Goal: Task Accomplishment & Management: Use online tool/utility

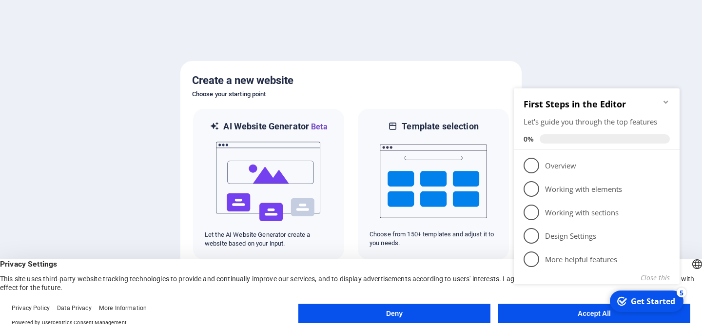
click div "checkmark Get Started 5 First Steps in the Editor Let's guide you through the t…"
click at [667, 103] on icon "Minimize checklist" at bounding box center [666, 102] width 8 height 8
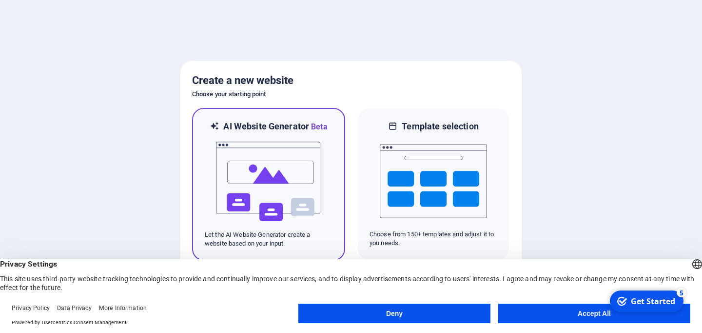
click at [277, 176] on img at bounding box center [268, 182] width 107 height 98
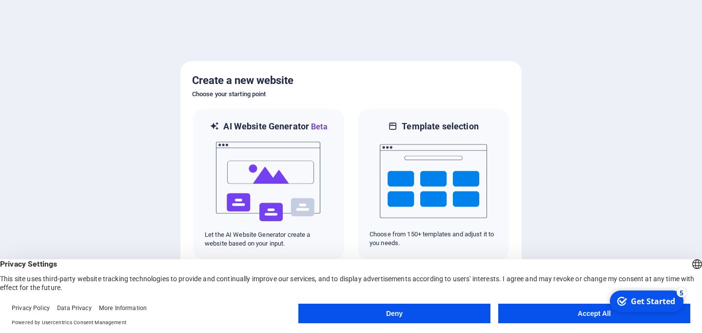
click at [573, 311] on button "Accept All" at bounding box center [594, 313] width 192 height 20
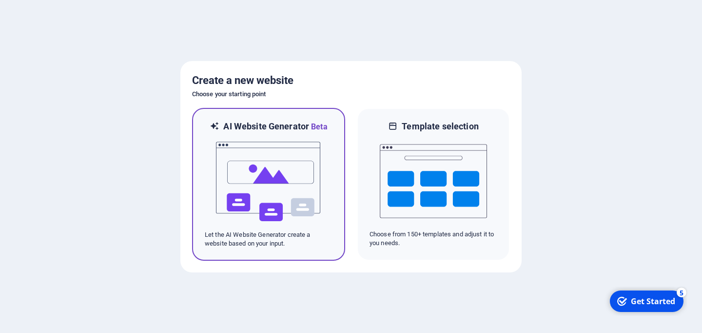
click at [291, 164] on img at bounding box center [268, 182] width 107 height 98
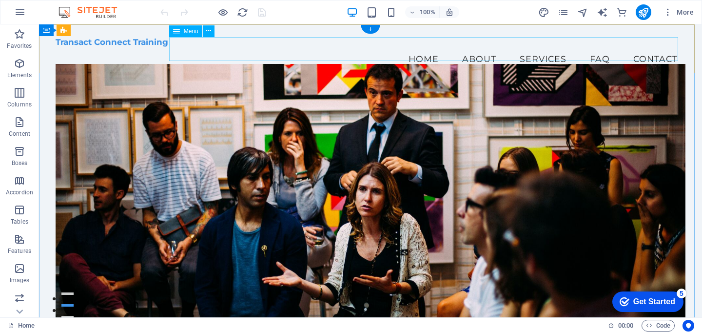
click at [470, 48] on nav "Home About Services FAQ Contact" at bounding box center [371, 59] width 630 height 24
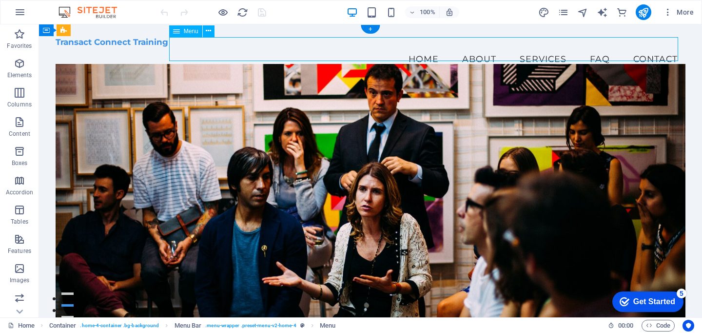
click at [469, 47] on nav "Home About Services FAQ Contact" at bounding box center [371, 59] width 630 height 24
click at [469, 52] on nav "Home About Services FAQ Contact" at bounding box center [371, 59] width 630 height 24
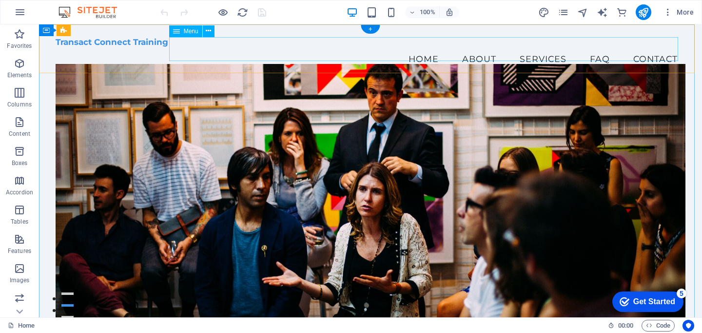
click at [512, 48] on nav "Home About Services FAQ Contact" at bounding box center [371, 59] width 630 height 24
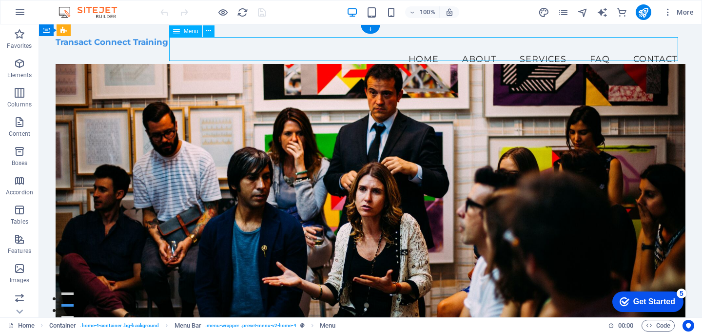
click at [512, 48] on nav "Home About Services FAQ Contact" at bounding box center [371, 59] width 630 height 24
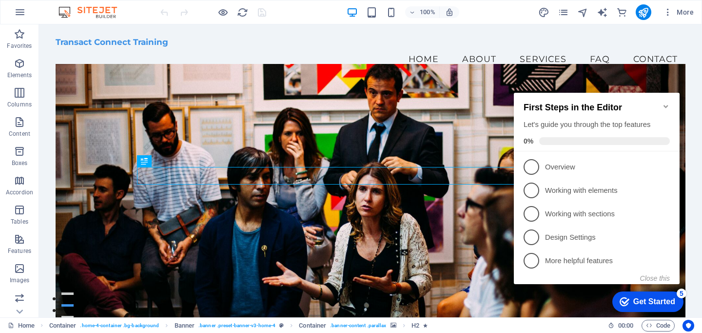
click at [663, 102] on icon "Minimize checklist" at bounding box center [666, 106] width 8 height 8
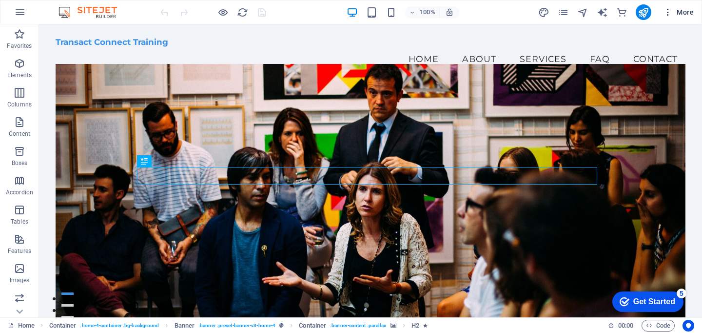
click at [685, 13] on span "More" at bounding box center [678, 12] width 31 height 10
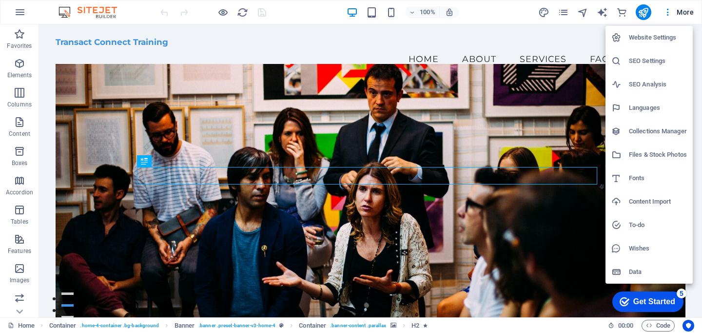
click at [544, 11] on div at bounding box center [351, 166] width 702 height 333
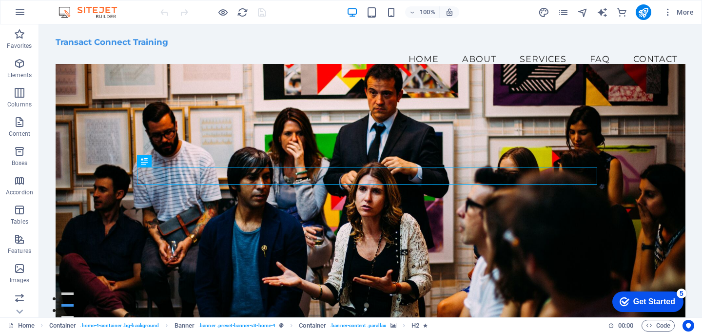
click at [544, 11] on icon "design" at bounding box center [543, 12] width 11 height 11
select select "px"
select select "200"
select select "px"
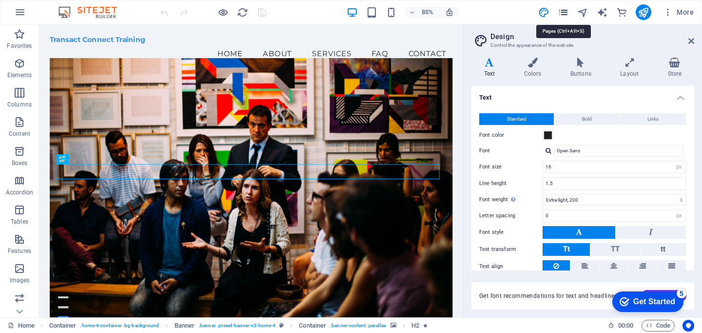
click at [562, 13] on icon "pages" at bounding box center [563, 12] width 11 height 11
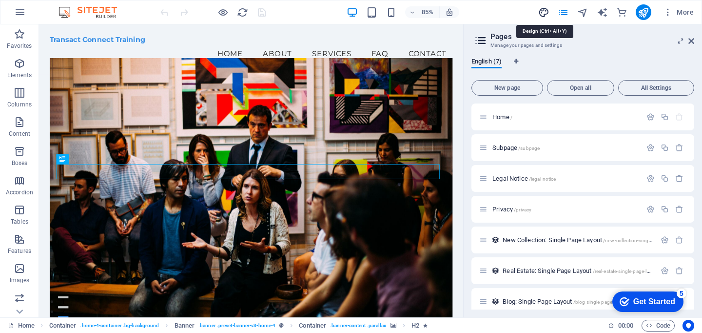
click at [542, 11] on icon "design" at bounding box center [543, 12] width 11 height 11
select select "px"
select select "200"
select select "px"
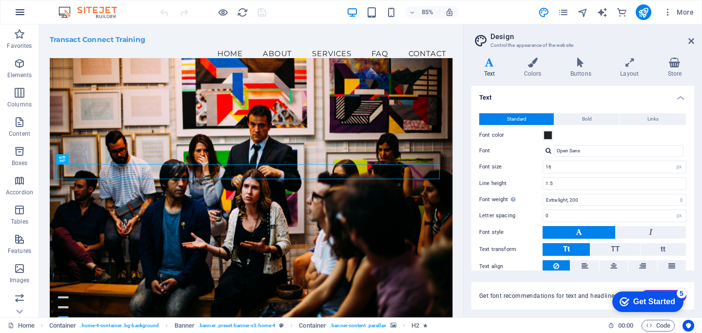
click at [22, 13] on icon "button" at bounding box center [20, 12] width 12 height 12
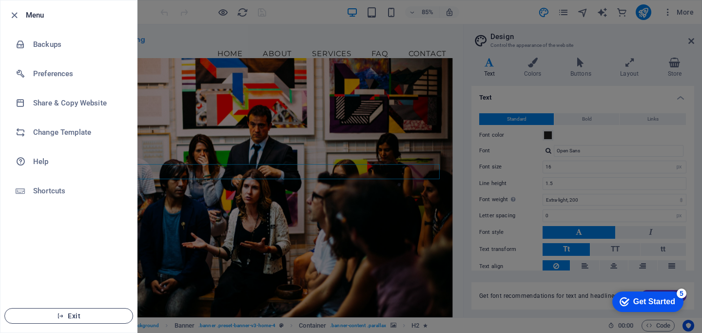
click at [109, 311] on button "Exit" at bounding box center [68, 316] width 129 height 16
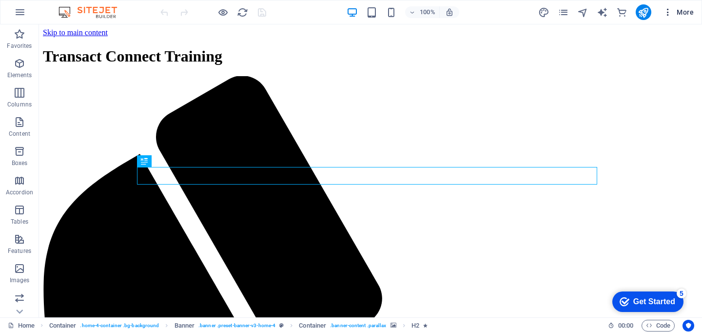
click at [690, 14] on span "More" at bounding box center [678, 12] width 31 height 10
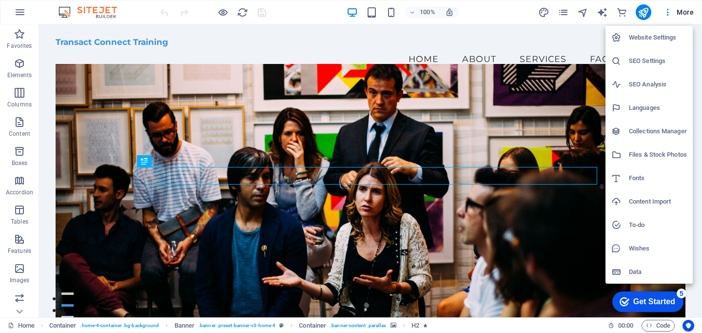
click at [681, 14] on div at bounding box center [351, 166] width 702 height 333
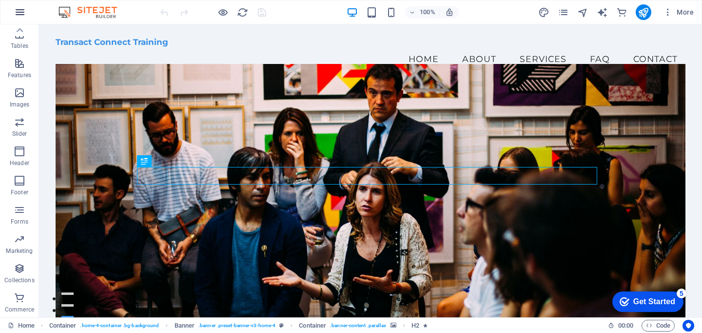
click at [20, 13] on icon "button" at bounding box center [20, 12] width 12 height 12
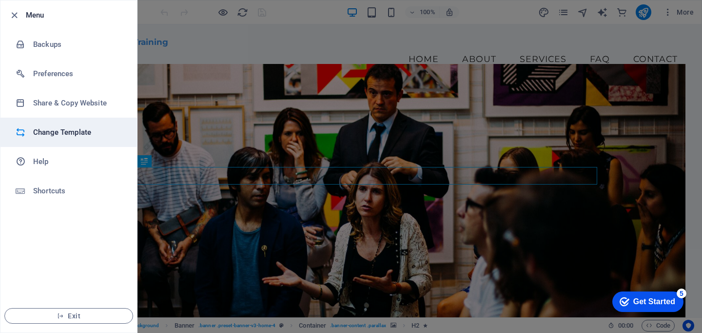
click at [76, 136] on h6 "Change Template" at bounding box center [78, 132] width 90 height 12
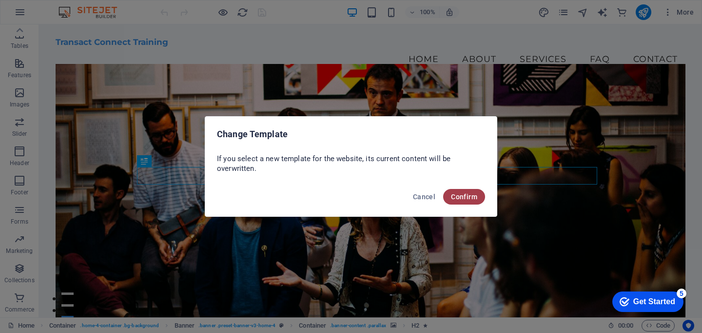
click at [462, 196] on span "Confirm" at bounding box center [464, 197] width 26 height 8
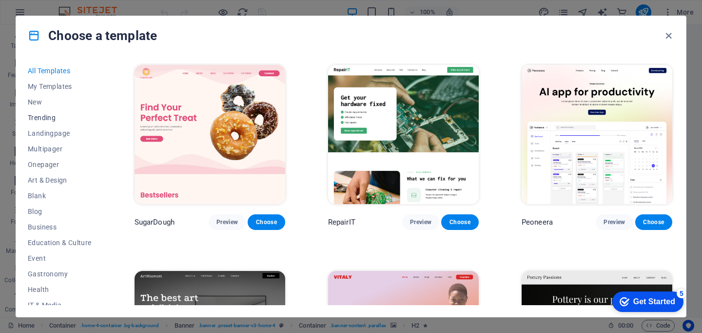
click at [48, 119] on span "Trending" at bounding box center [60, 118] width 64 height 8
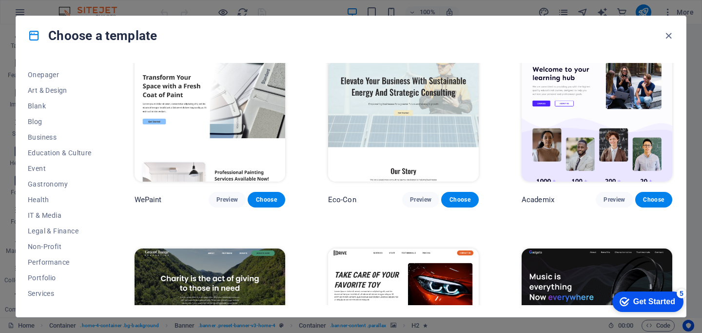
scroll to position [414, 0]
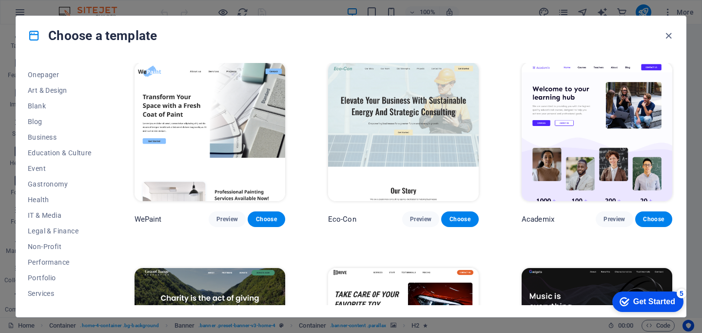
click at [600, 127] on img at bounding box center [597, 131] width 151 height 139
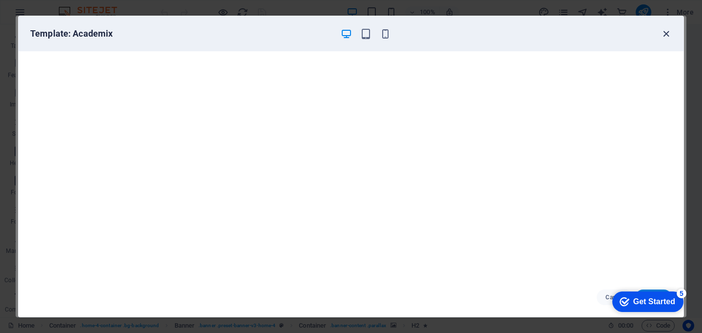
click at [666, 35] on icon "button" at bounding box center [666, 33] width 11 height 11
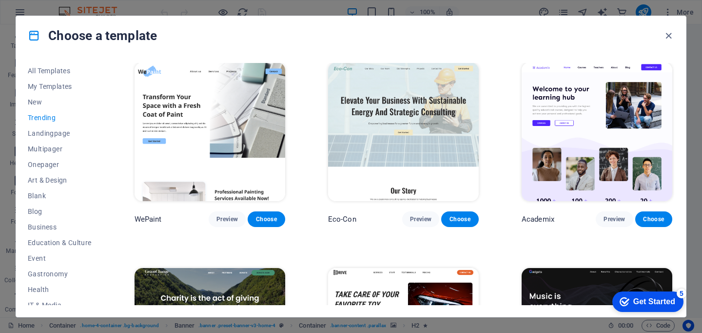
scroll to position [0, 0]
click at [666, 36] on icon "button" at bounding box center [668, 35] width 11 height 11
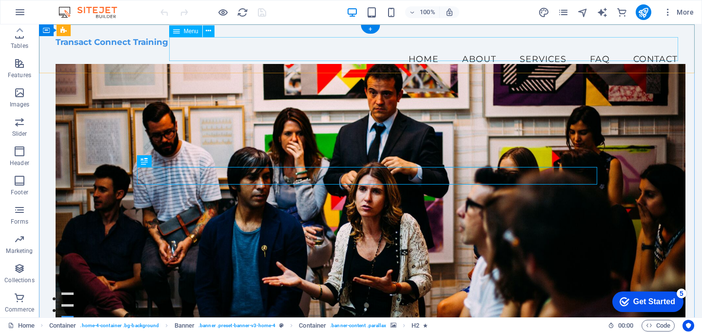
click at [640, 48] on nav "Home About Services FAQ Contact" at bounding box center [371, 59] width 630 height 24
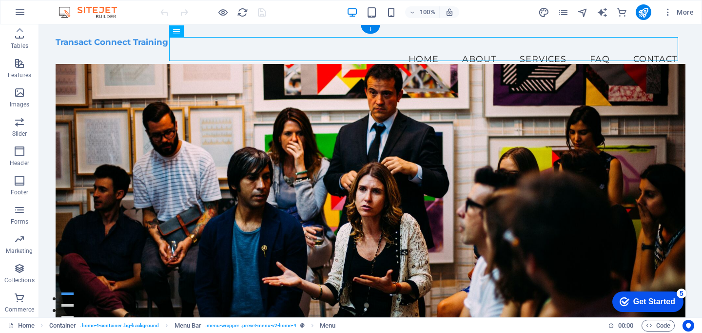
click at [604, 96] on figure at bounding box center [371, 197] width 630 height 266
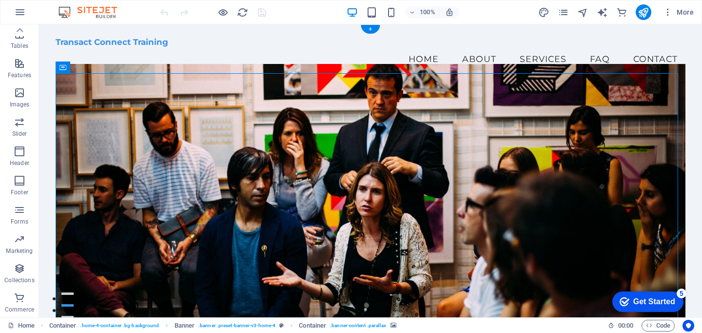
click at [604, 96] on figure at bounding box center [371, 197] width 630 height 266
click at [74, 95] on figure at bounding box center [371, 197] width 630 height 266
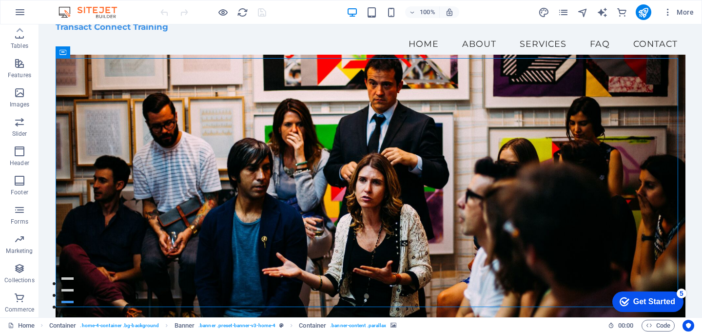
scroll to position [15, 0]
click at [116, 123] on figure at bounding box center [371, 188] width 630 height 266
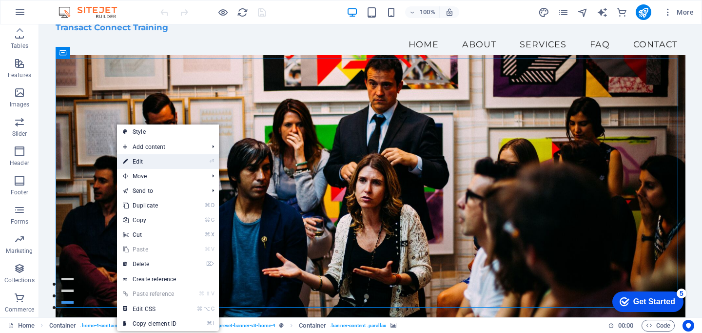
click at [151, 161] on link "⏎ Edit" at bounding box center [149, 161] width 65 height 15
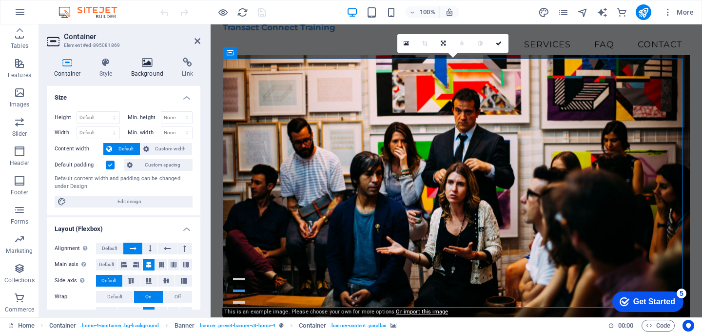
click at [150, 70] on h4 "Background" at bounding box center [149, 68] width 51 height 20
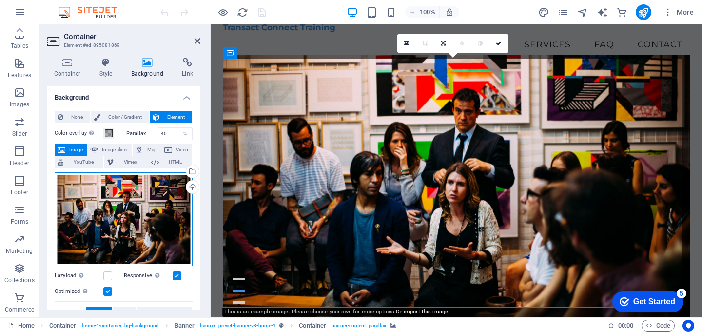
click at [145, 206] on div "Drag files here, click to choose files or select files from Files or our free s…" at bounding box center [124, 219] width 138 height 94
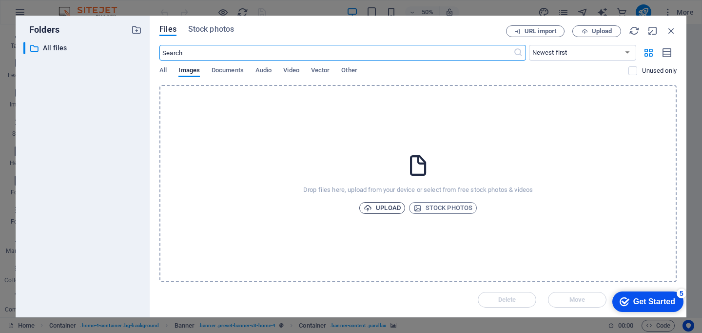
click at [387, 206] on span "Upload" at bounding box center [382, 208] width 37 height 12
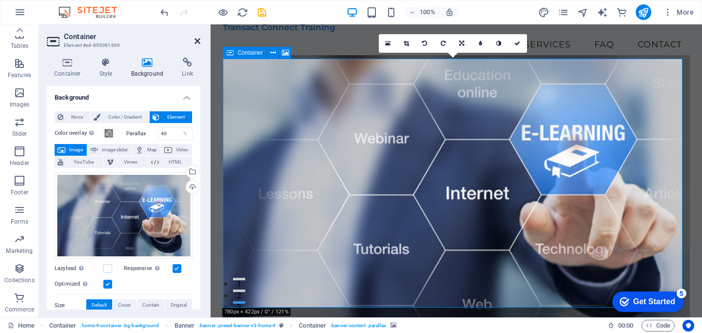
click at [196, 40] on icon at bounding box center [198, 41] width 6 height 8
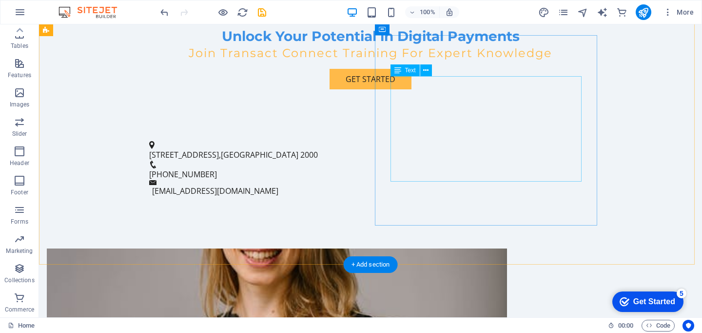
scroll to position [362, 0]
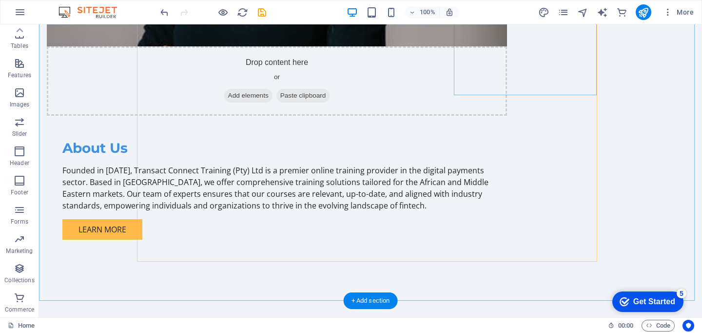
scroll to position [754, 0]
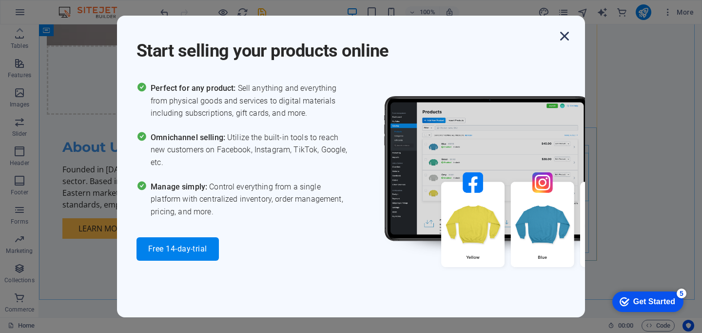
click at [566, 38] on icon "button" at bounding box center [565, 36] width 18 height 18
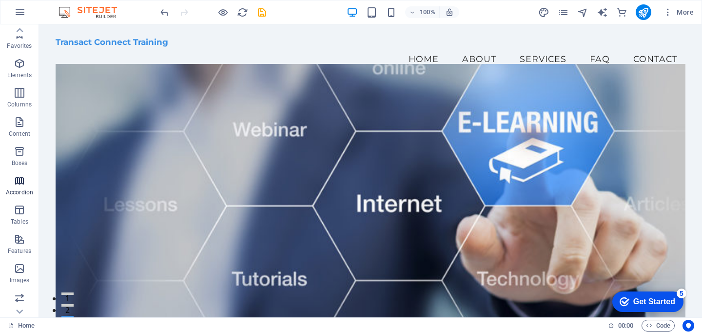
scroll to position [0, 0]
click at [689, 14] on span "More" at bounding box center [678, 12] width 31 height 10
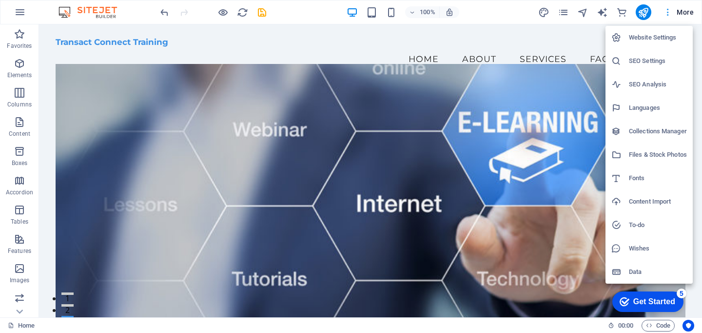
click at [689, 14] on div at bounding box center [351, 166] width 702 height 333
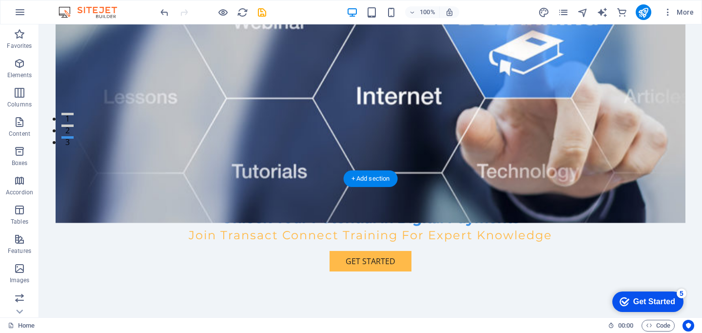
scroll to position [180, 0]
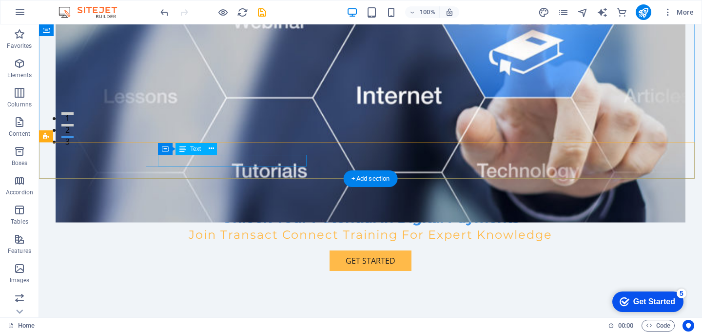
drag, startPoint x: 232, startPoint y: 161, endPoint x: 158, endPoint y: 159, distance: 73.2
click at [158, 331] on span "[STREET_ADDRESS]" at bounding box center [184, 336] width 70 height 11
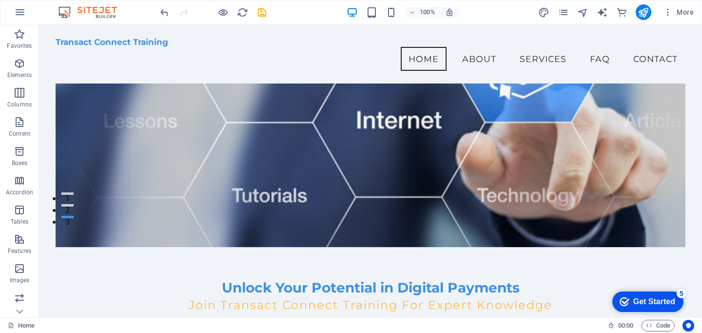
scroll to position [54, 0]
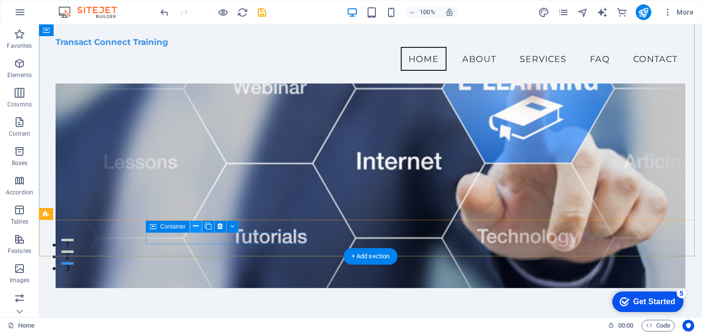
click at [197, 226] on icon at bounding box center [195, 226] width 5 height 10
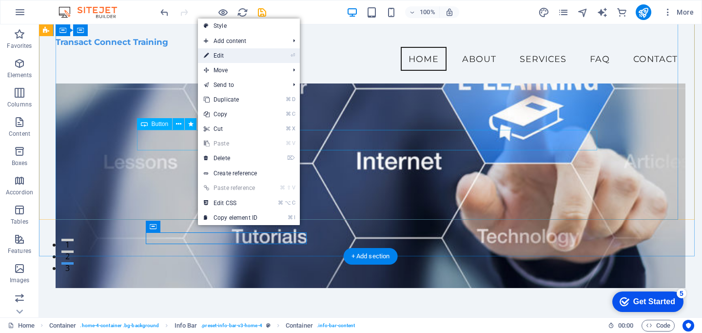
click at [218, 54] on link "⏎ Edit" at bounding box center [230, 55] width 65 height 15
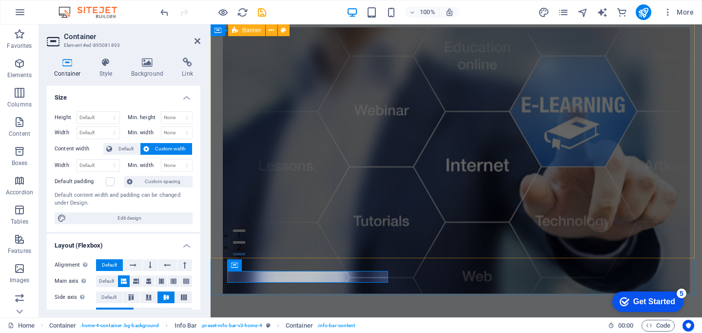
scroll to position [66, 0]
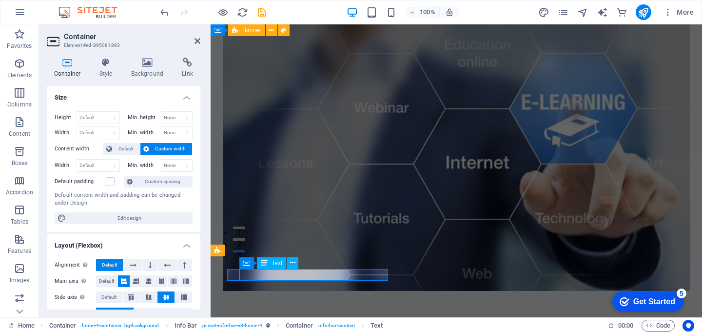
drag, startPoint x: 313, startPoint y: 274, endPoint x: 242, endPoint y: 271, distance: 70.8
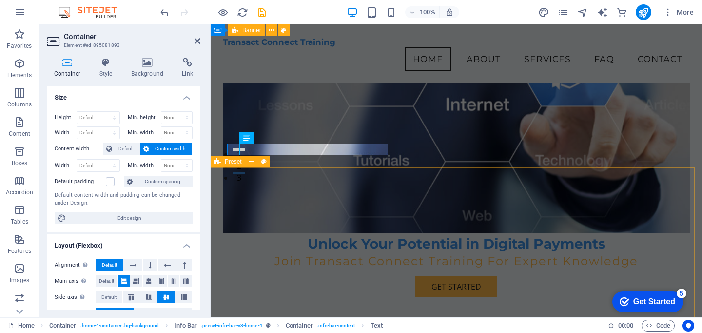
scroll to position [142, 0]
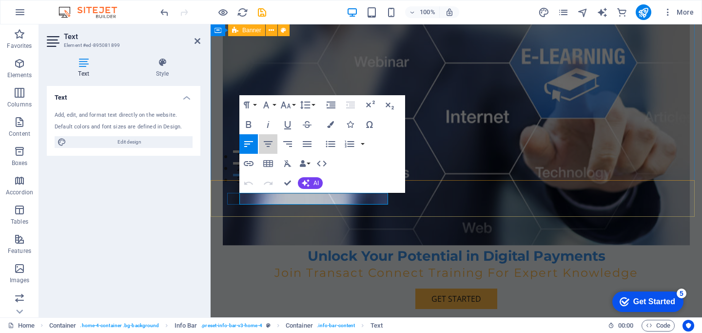
click at [277, 150] on button "Align Center" at bounding box center [268, 144] width 19 height 20
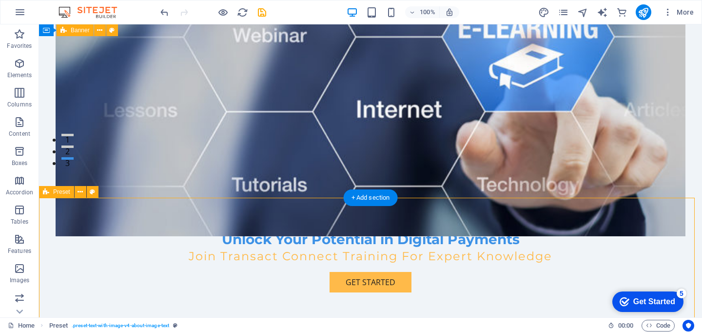
scroll to position [161, 0]
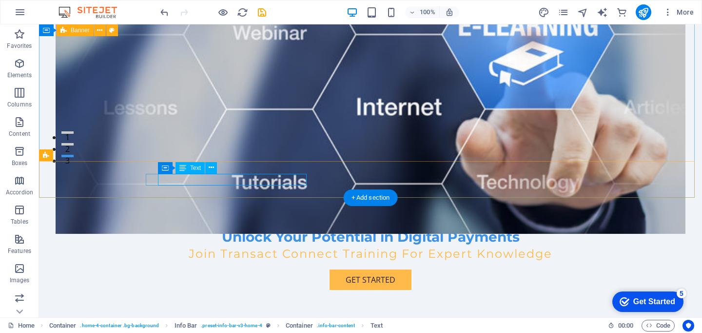
click at [196, 169] on span "Text" at bounding box center [195, 168] width 11 height 6
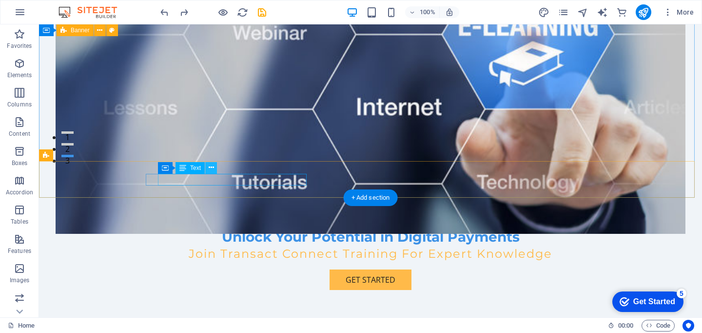
click at [214, 168] on icon at bounding box center [211, 167] width 5 height 10
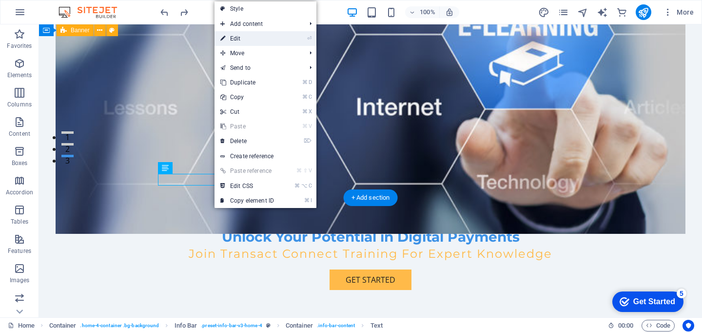
click at [243, 40] on link "⏎ Edit" at bounding box center [247, 38] width 65 height 15
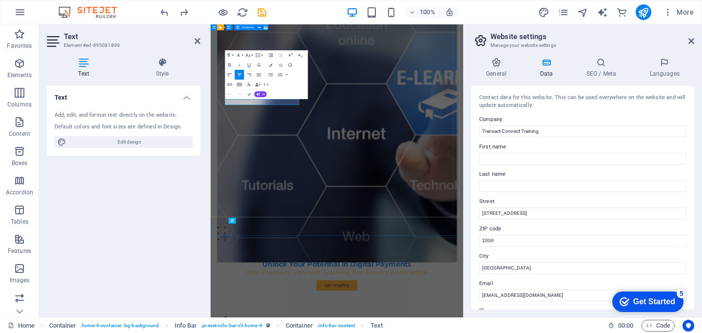
click at [363, 332] on div "Unlock Your Potential in Digital Payments Join Transact Connect Training For Ex…" at bounding box center [463, 258] width 480 height 673
click at [363, 332] on figure at bounding box center [463, 233] width 480 height 533
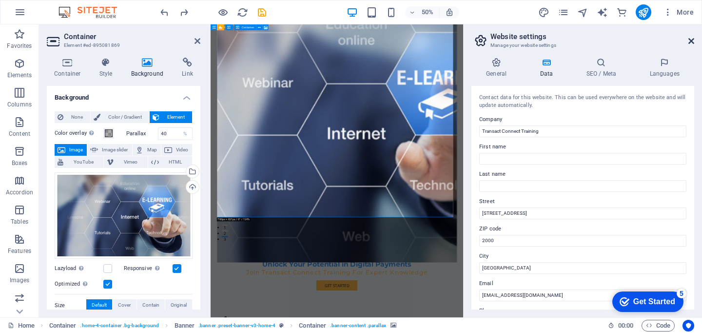
click at [691, 43] on icon at bounding box center [692, 41] width 6 height 8
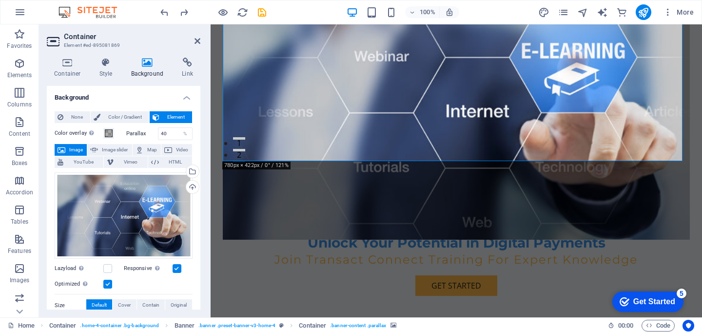
scroll to position [155, 0]
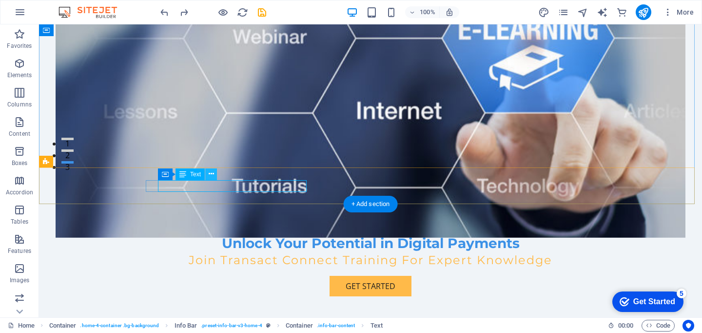
click at [212, 173] on icon at bounding box center [211, 174] width 5 height 10
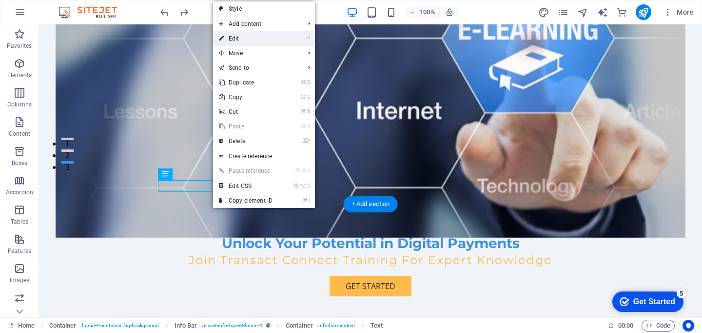
click at [257, 40] on link "⏎ Edit" at bounding box center [245, 38] width 65 height 15
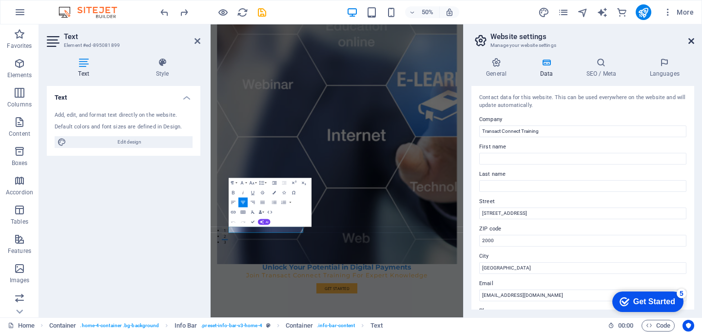
click at [689, 39] on icon at bounding box center [692, 41] width 6 height 8
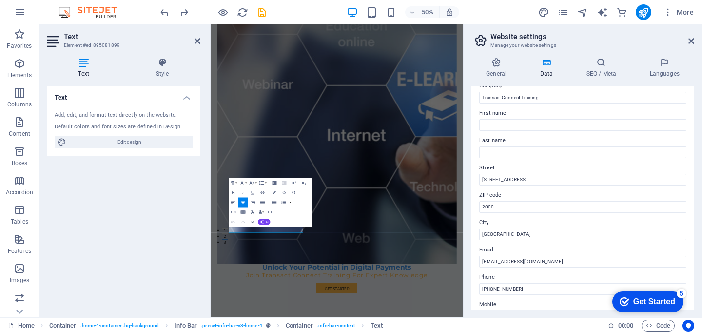
scroll to position [35, 0]
drag, startPoint x: 530, startPoint y: 178, endPoint x: 475, endPoint y: 176, distance: 55.1
type input "[GEOGRAPHIC_DATA]"
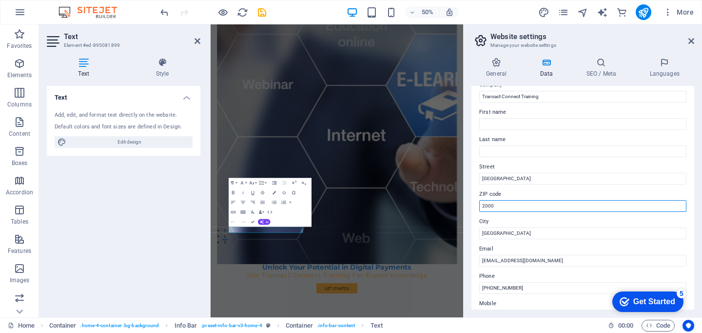
drag, startPoint x: 497, startPoint y: 207, endPoint x: 480, endPoint y: 207, distance: 16.6
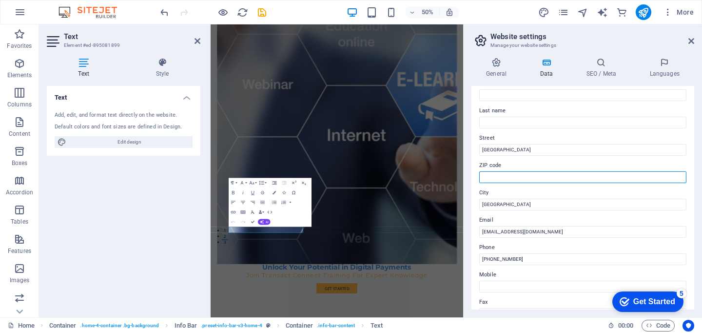
scroll to position [68, 0]
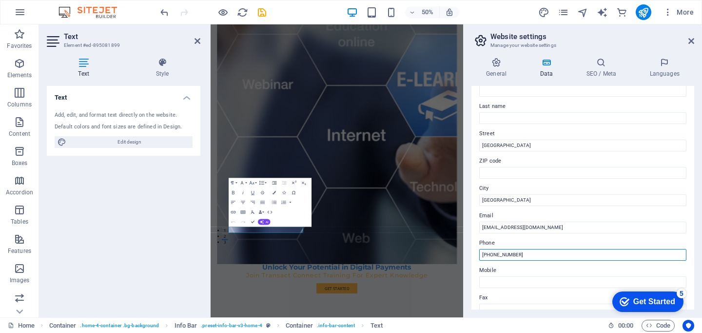
type input "[PHONE_NUMBER]"
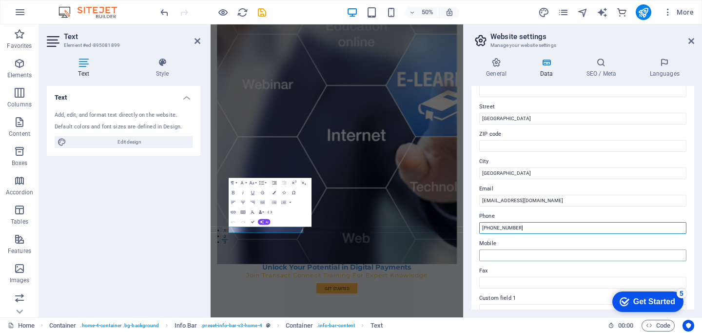
scroll to position [96, 0]
drag, startPoint x: 527, startPoint y: 226, endPoint x: 476, endPoint y: 223, distance: 50.8
click at [476, 223] on div "Contact data for this website. This can be used everywhere on the website and w…" at bounding box center [583, 197] width 223 height 223
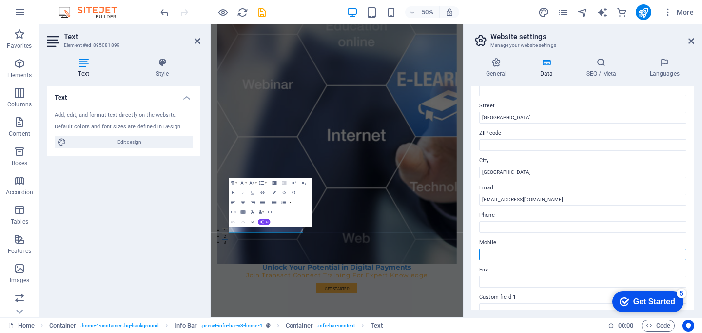
click at [492, 250] on input "Mobile" at bounding box center [582, 254] width 207 height 12
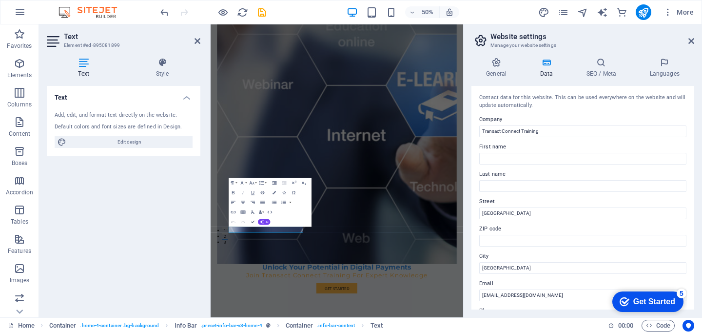
scroll to position [0, 0]
type input "[PHONE_NUMBER]"
click at [691, 42] on icon at bounding box center [692, 41] width 6 height 8
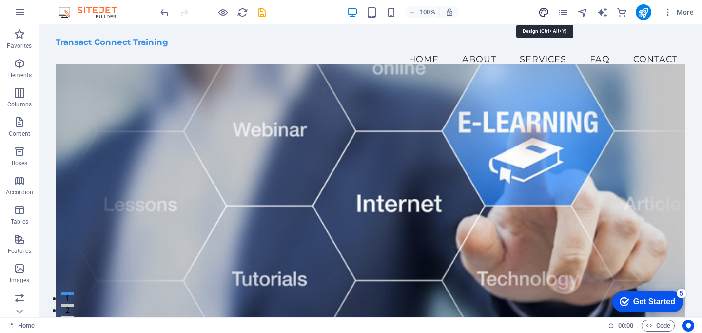
click at [546, 10] on icon "design" at bounding box center [543, 12] width 11 height 11
select select "px"
select select "200"
select select "px"
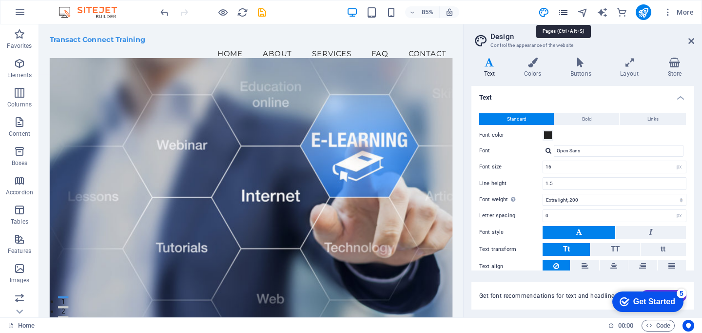
click at [565, 9] on icon "pages" at bounding box center [563, 12] width 11 height 11
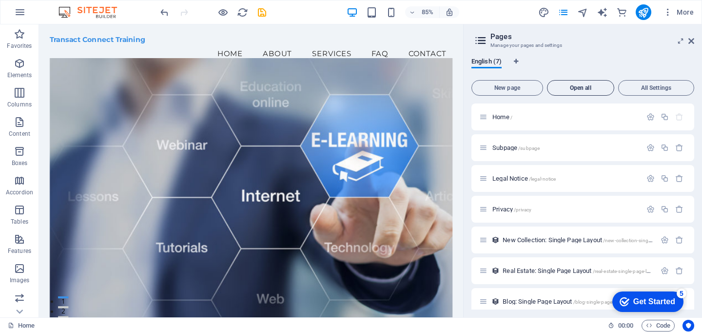
click at [573, 87] on span "Open all" at bounding box center [581, 88] width 59 height 6
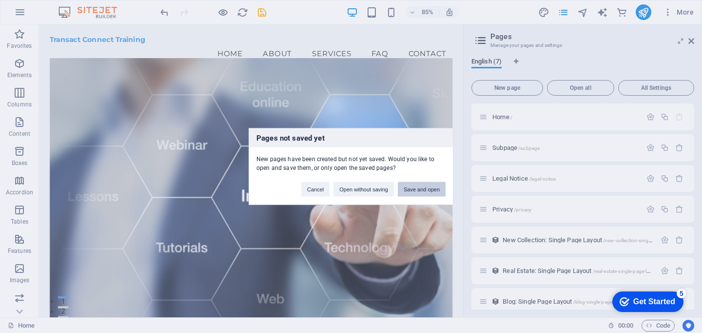
click at [416, 189] on button "Save and open" at bounding box center [422, 189] width 48 height 15
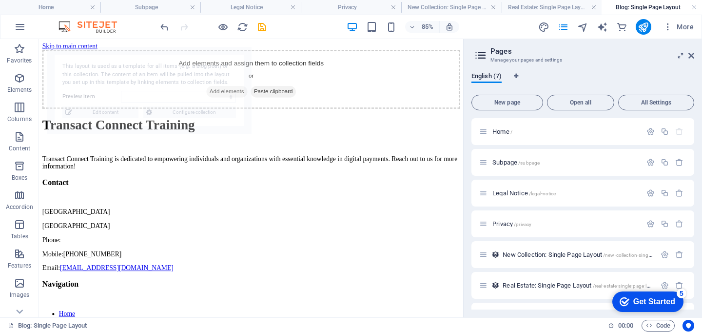
scroll to position [243, 0]
select select "68b56fb5a9fa07ee1e076a08"
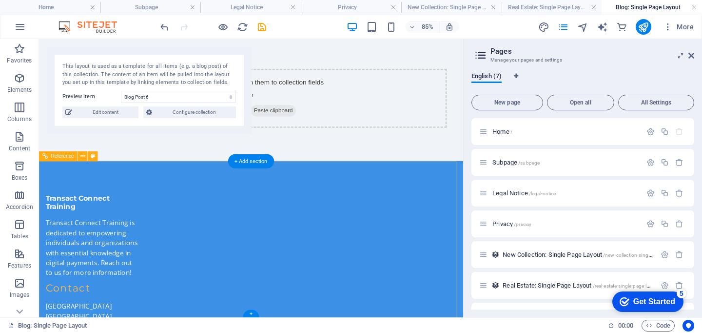
scroll to position [4, 0]
click at [518, 224] on span "/privacy" at bounding box center [523, 223] width 18 height 5
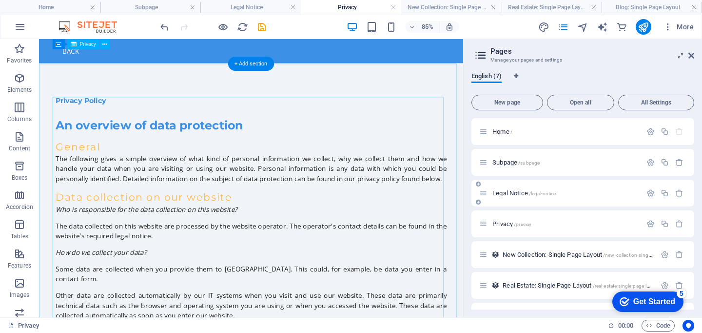
scroll to position [0, 0]
click at [519, 192] on span "Legal Notice /legal-notice" at bounding box center [524, 192] width 63 height 7
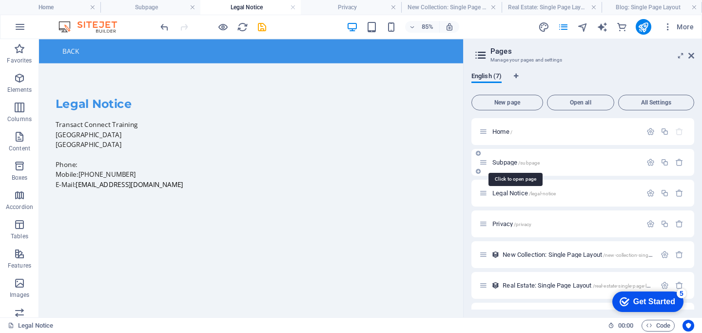
click at [522, 162] on span "/subpage" at bounding box center [528, 162] width 21 height 5
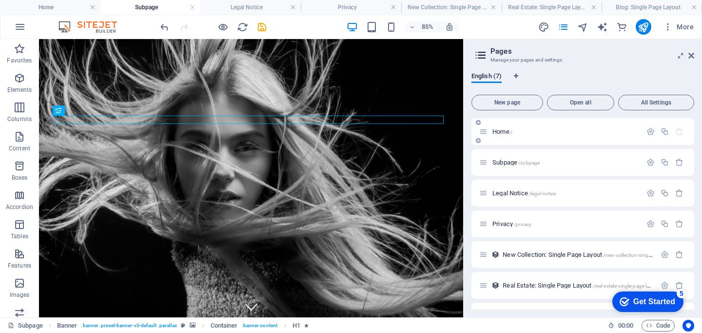
click at [572, 134] on p "Home /" at bounding box center [566, 131] width 146 height 6
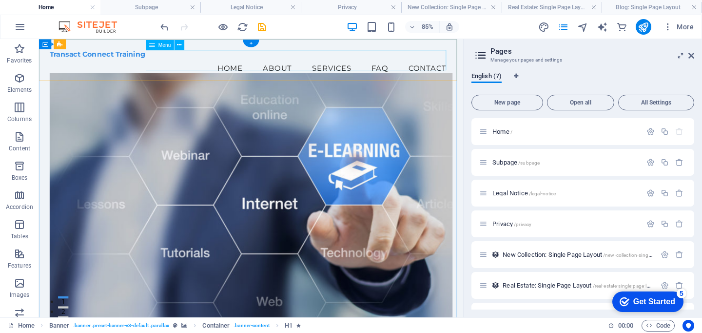
click at [310, 64] on nav "Home About Services FAQ Contact" at bounding box center [289, 73] width 475 height 24
click at [691, 57] on icon at bounding box center [692, 56] width 6 height 8
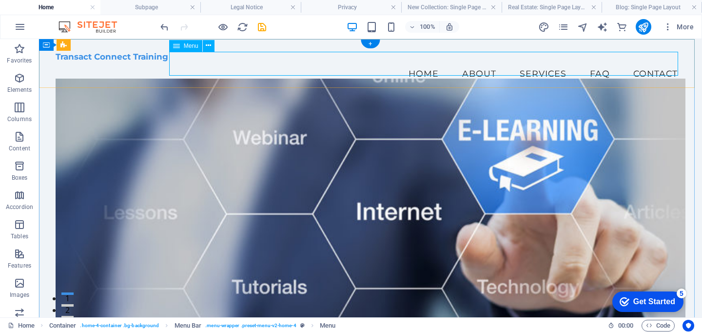
click at [549, 63] on nav "Home About Services FAQ Contact" at bounding box center [371, 73] width 630 height 24
click at [680, 27] on span "More" at bounding box center [678, 27] width 31 height 10
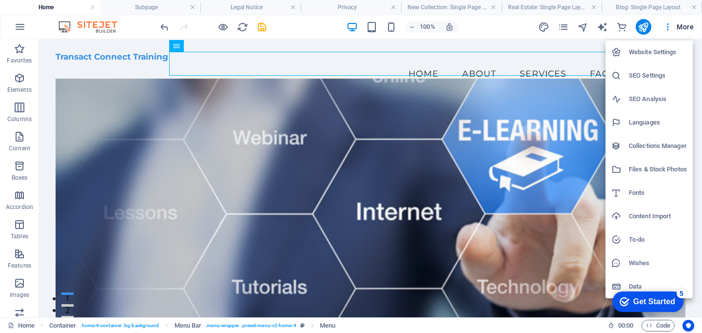
click at [681, 23] on div at bounding box center [351, 166] width 702 height 333
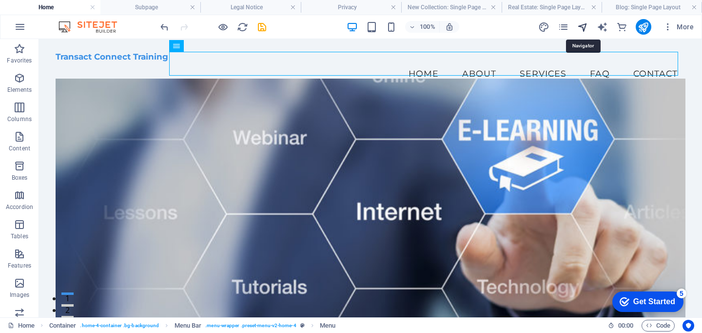
click at [580, 29] on icon "navigator" at bounding box center [582, 26] width 11 height 11
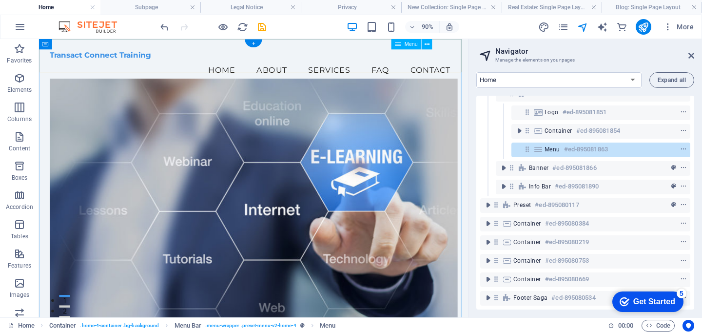
scroll to position [39, 0]
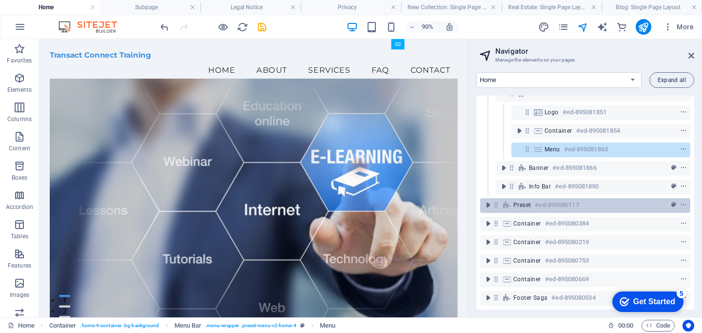
click at [573, 199] on h6 "#ed-895080117" at bounding box center [557, 205] width 44 height 12
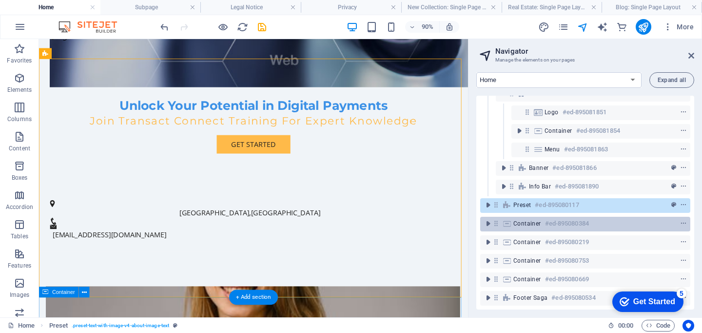
click at [573, 218] on h6 "#ed-895080384" at bounding box center [567, 224] width 44 height 12
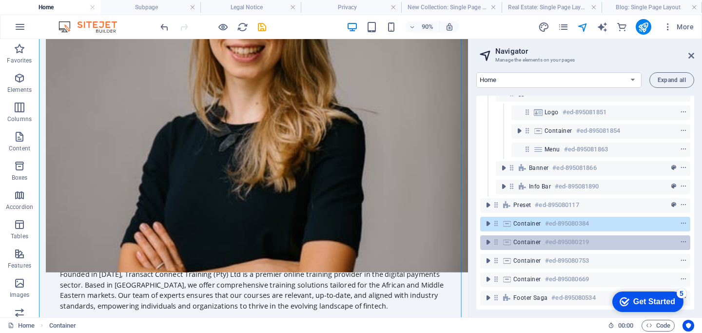
click at [572, 236] on h6 "#ed-895080219" at bounding box center [567, 242] width 44 height 12
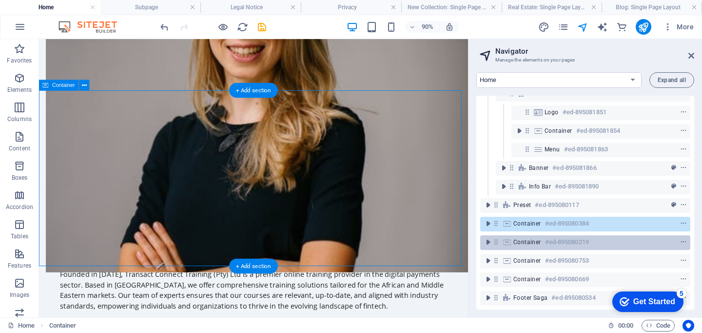
scroll to position [928, 0]
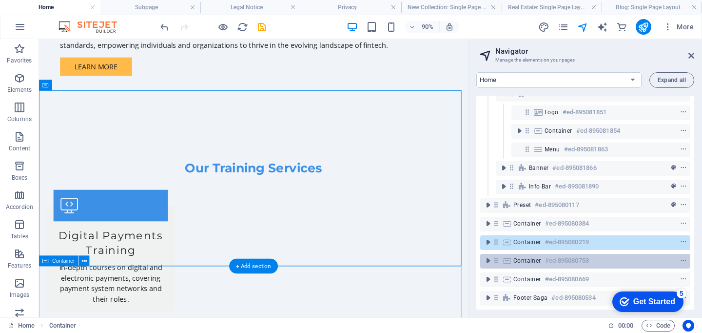
click at [572, 255] on h6 "#ed-895080753" at bounding box center [567, 261] width 44 height 12
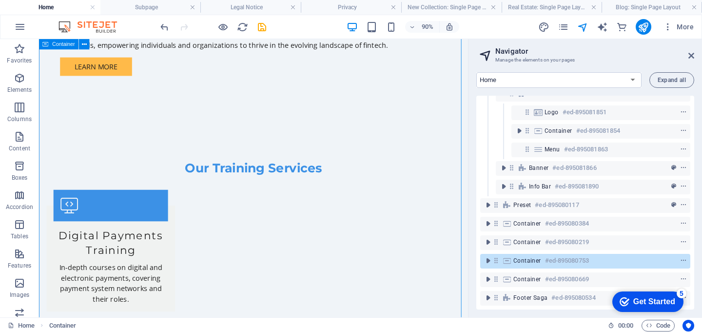
scroll to position [1314, 0]
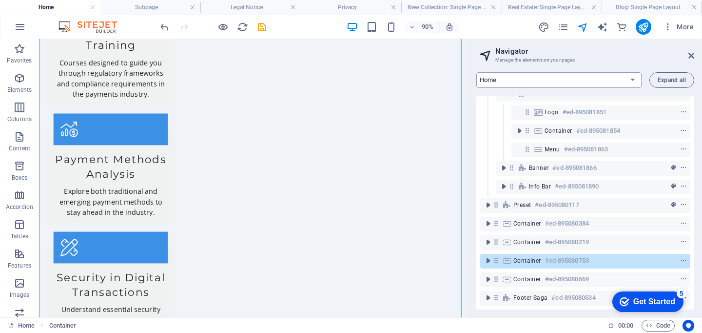
select select "16860411-en"
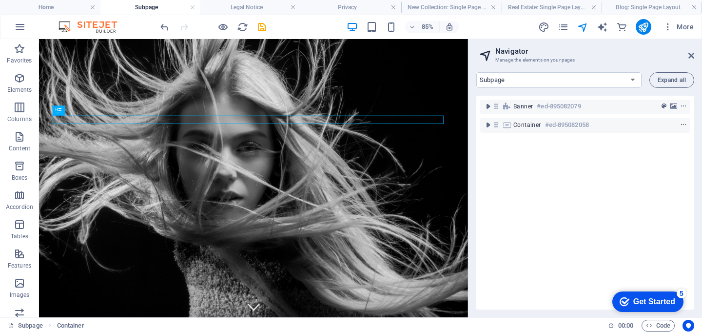
scroll to position [0, 0]
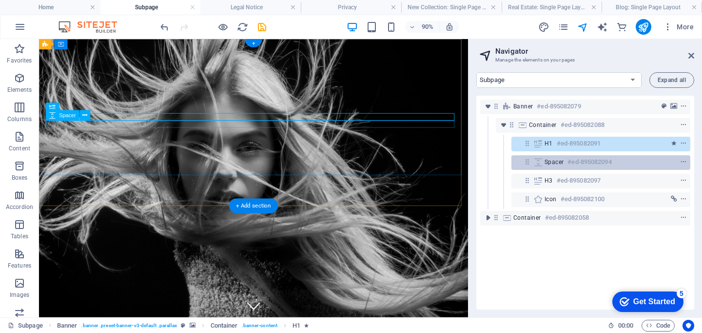
click at [566, 160] on div "Spacer #ed-895082094" at bounding box center [593, 162] width 97 height 12
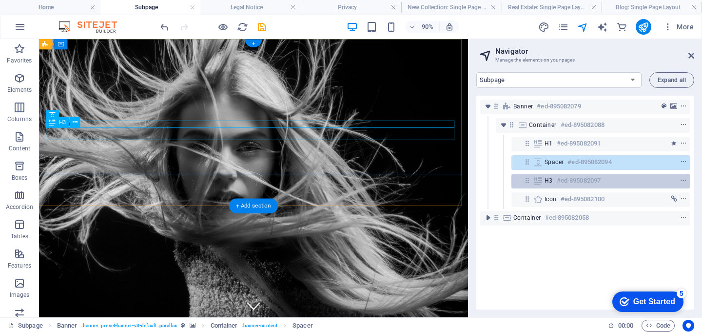
click at [565, 179] on h6 "#ed-895082097" at bounding box center [579, 181] width 44 height 12
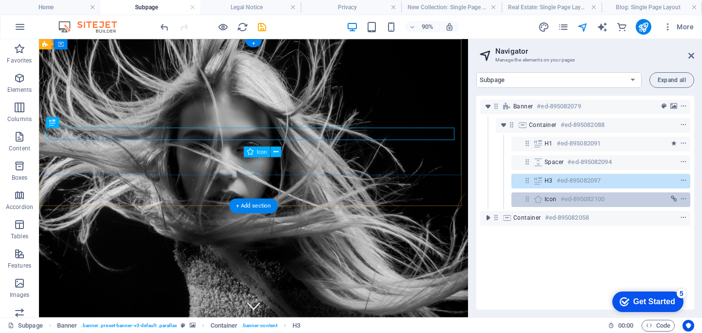
click at [565, 202] on h6 "#ed-895082100" at bounding box center [583, 199] width 44 height 12
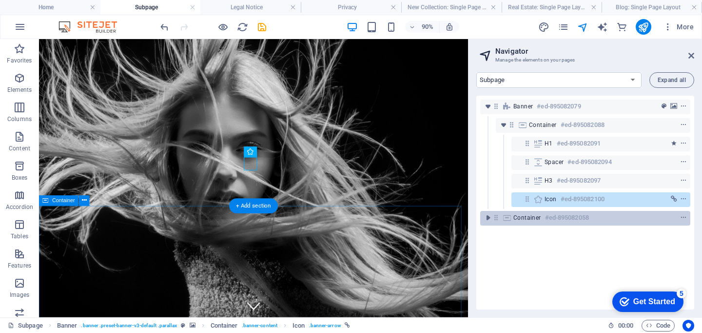
click at [566, 213] on h6 "#ed-895082058" at bounding box center [567, 218] width 44 height 12
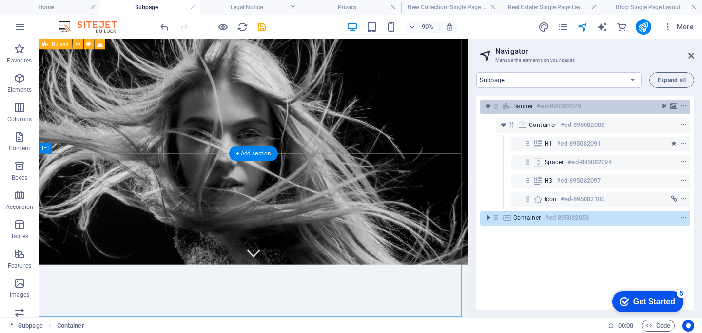
scroll to position [58, 0]
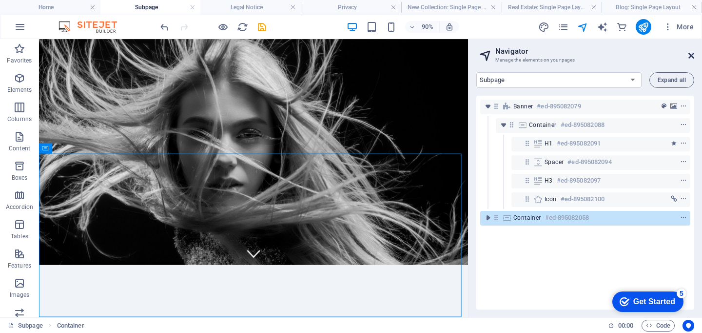
click at [691, 54] on icon at bounding box center [692, 56] width 6 height 8
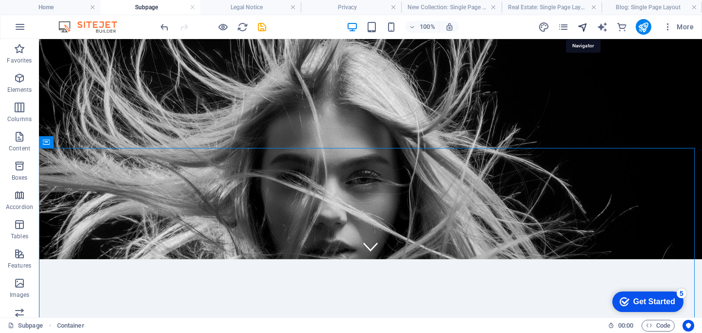
click at [581, 24] on icon "navigator" at bounding box center [582, 26] width 11 height 11
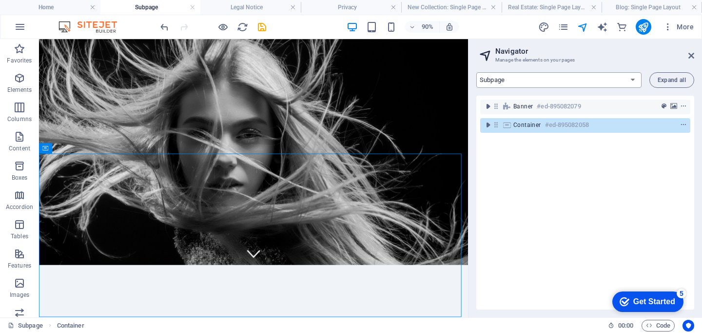
select select "16860408-en"
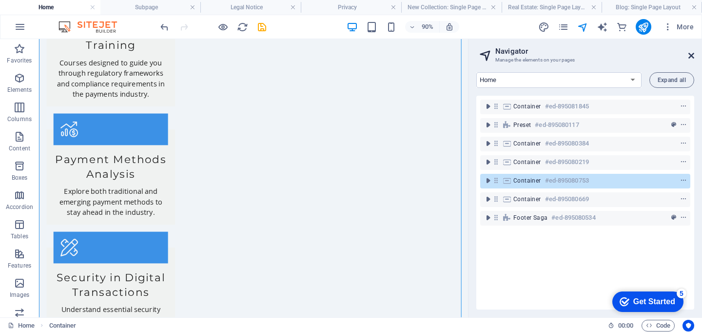
click at [692, 57] on icon at bounding box center [692, 56] width 6 height 8
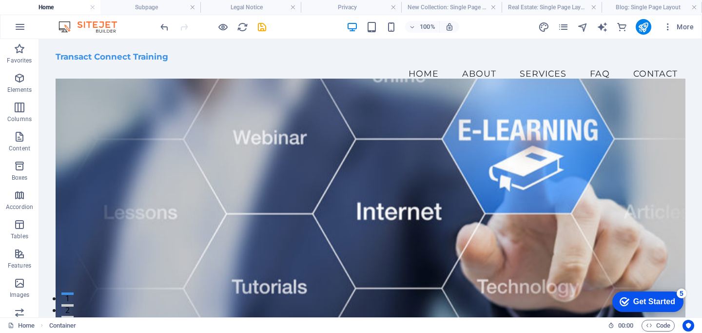
scroll to position [0, 0]
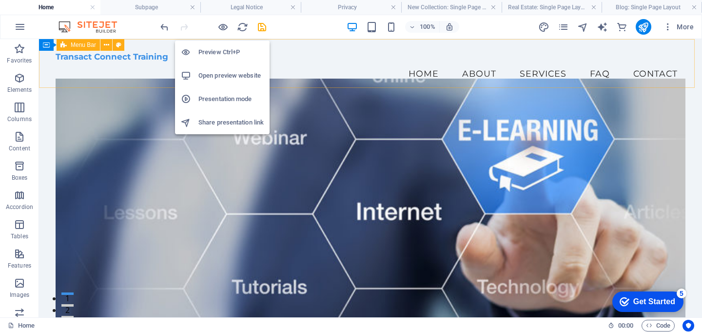
click at [225, 50] on h6 "Preview Ctrl+P" at bounding box center [230, 52] width 65 height 12
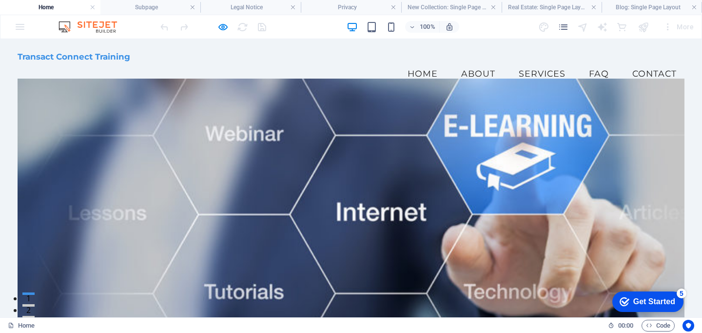
click at [411, 66] on link "Home" at bounding box center [423, 73] width 46 height 24
click at [454, 63] on link "About" at bounding box center [479, 73] width 50 height 24
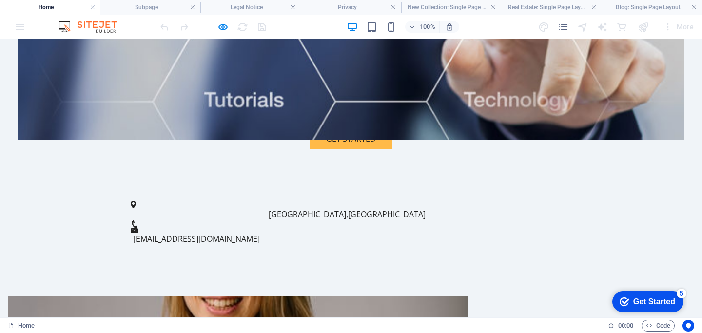
scroll to position [314, 0]
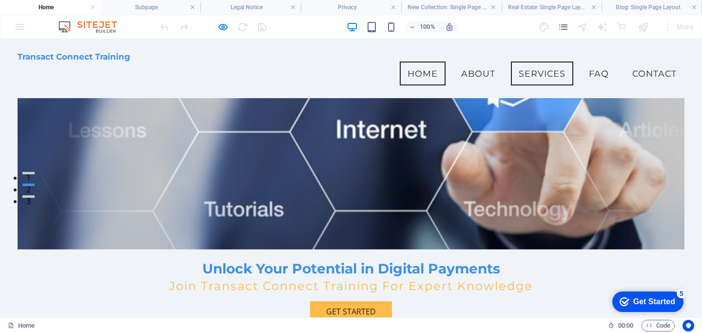
click at [517, 65] on link "Services" at bounding box center [542, 73] width 62 height 24
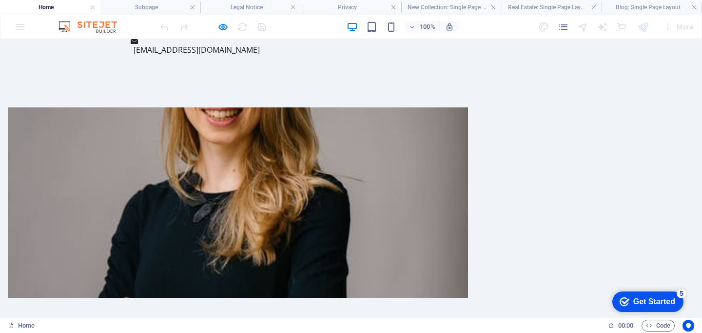
scroll to position [590, 0]
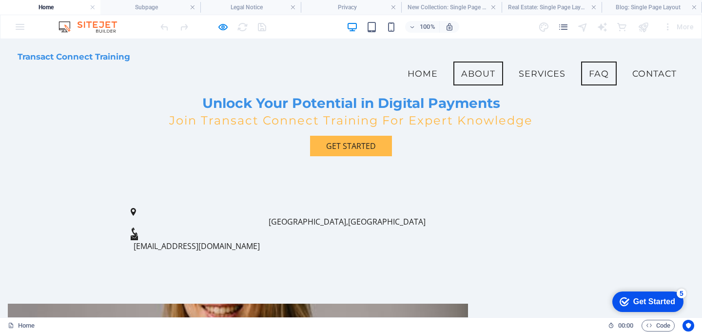
click at [585, 64] on link "FAQ" at bounding box center [599, 73] width 36 height 24
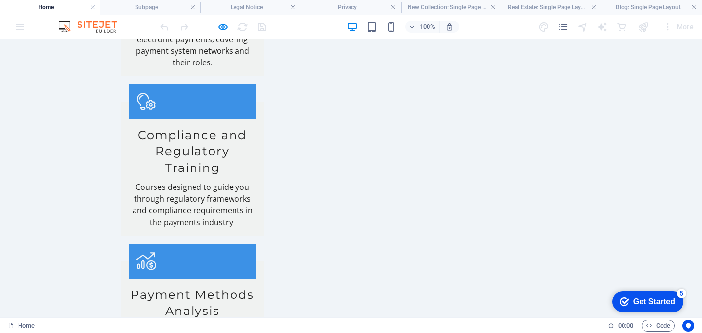
scroll to position [1201, 0]
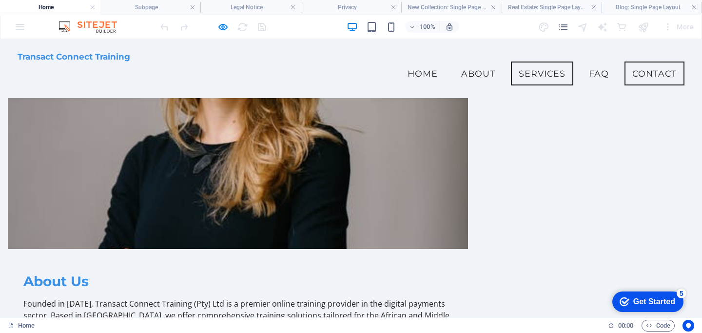
click at [638, 61] on link "Contact" at bounding box center [655, 73] width 60 height 24
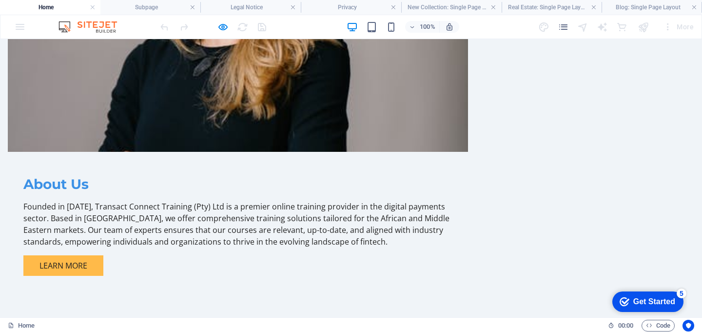
scroll to position [638, 0]
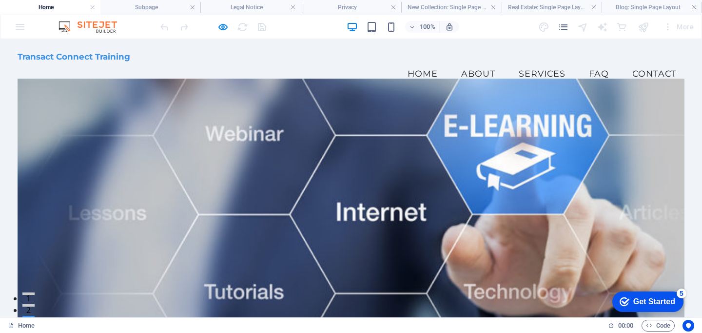
scroll to position [0, 0]
click at [528, 62] on link "Services" at bounding box center [542, 73] width 62 height 24
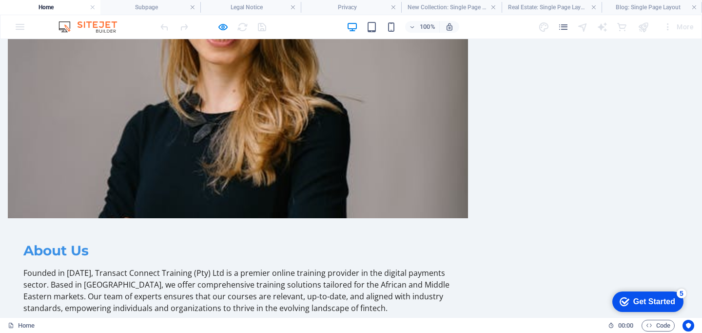
scroll to position [590, 0]
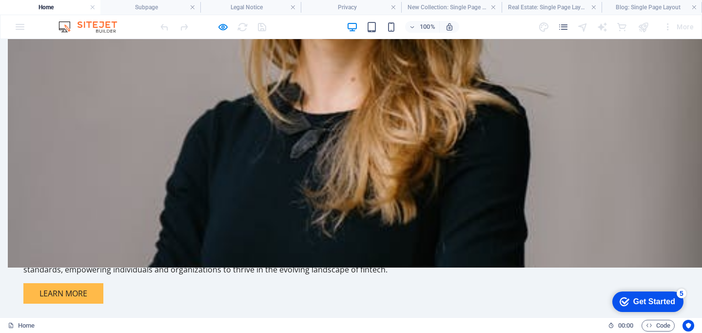
scroll to position [612, 0]
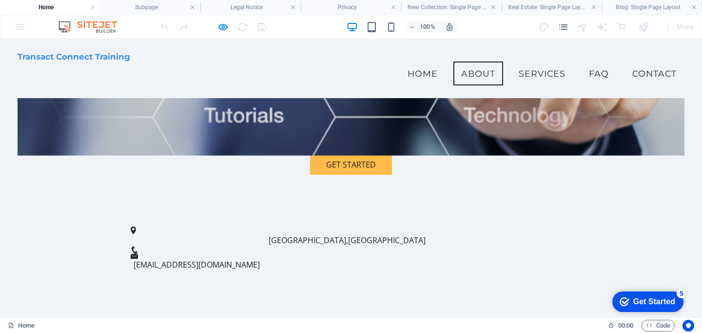
scroll to position [253, 0]
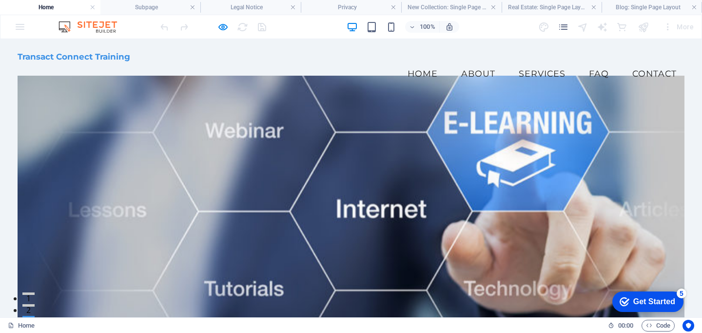
scroll to position [0, 0]
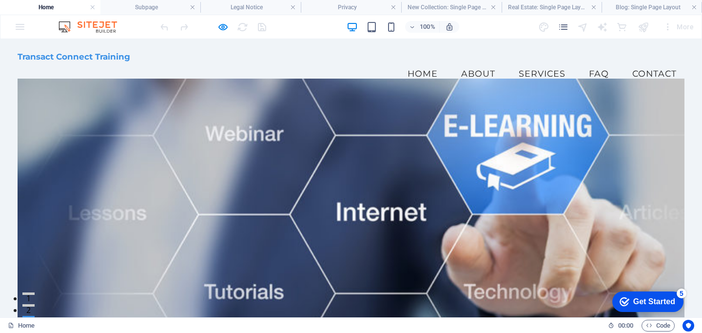
click at [101, 61] on span "Transact Connect Training" at bounding box center [74, 57] width 113 height 10
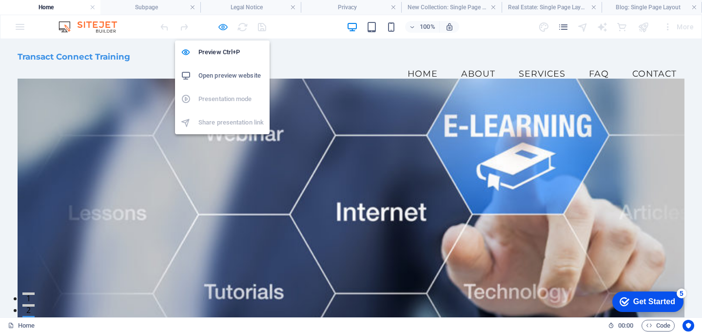
click at [222, 24] on icon "button" at bounding box center [223, 26] width 11 height 11
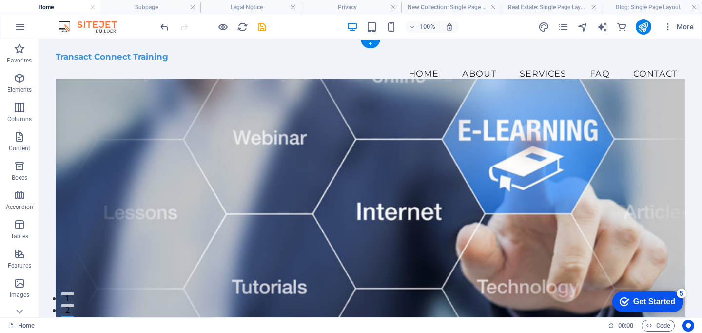
click at [368, 140] on figure at bounding box center [371, 205] width 630 height 253
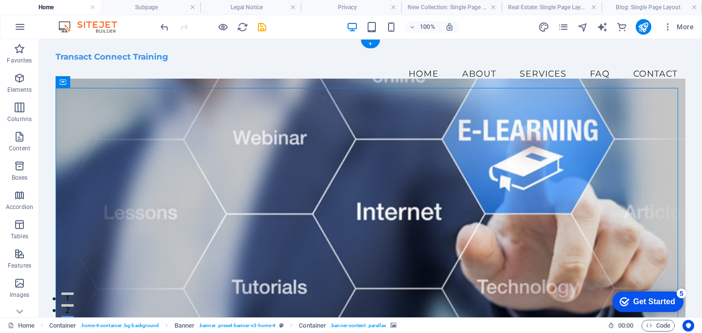
click at [368, 140] on figure at bounding box center [371, 205] width 630 height 253
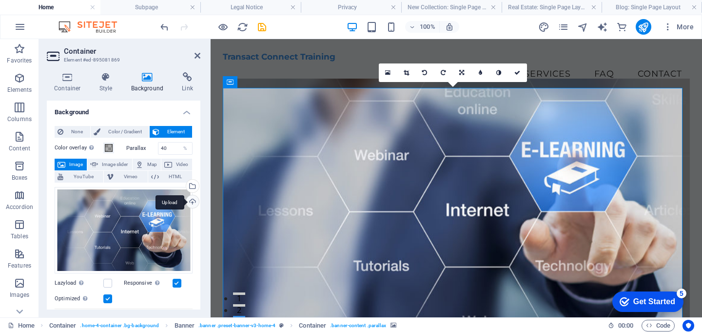
click at [190, 198] on div "Upload" at bounding box center [191, 202] width 15 height 15
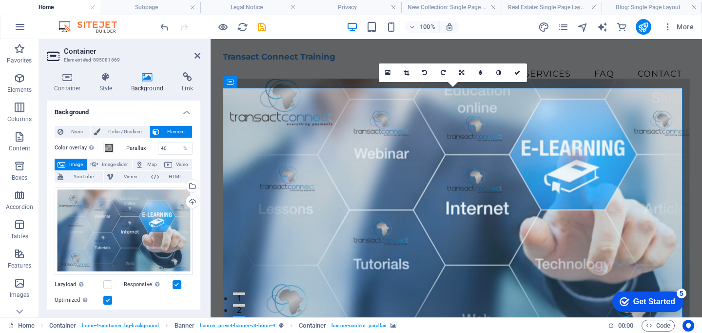
click at [369, 253] on figure at bounding box center [456, 205] width 467 height 253
click at [139, 228] on div "Drag files here, click to choose files or select files from Files or our free s…" at bounding box center [124, 231] width 138 height 88
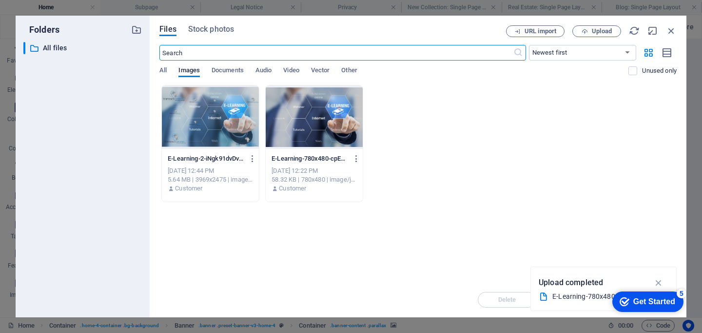
click at [214, 137] on div at bounding box center [210, 116] width 97 height 63
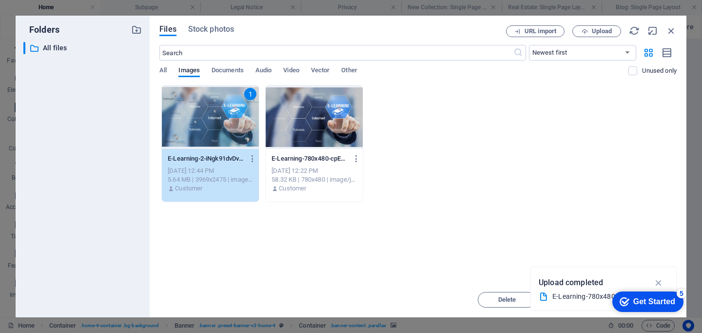
click at [336, 158] on p "E-Learning-780x480-cpEYUS9EOqG4ujB724ltjA.jpg" at bounding box center [310, 158] width 76 height 9
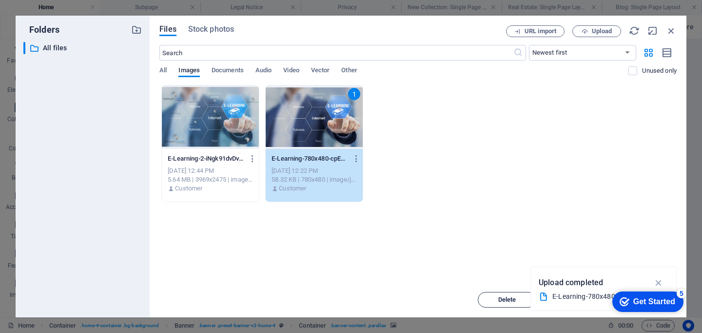
click at [490, 298] on span "Delete" at bounding box center [507, 300] width 50 height 6
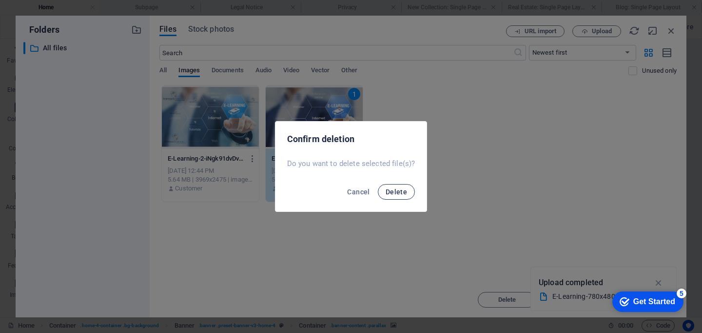
click at [392, 189] on span "Delete" at bounding box center [396, 192] width 21 height 8
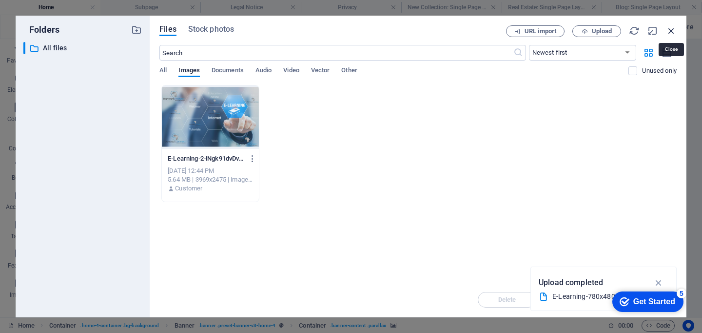
click at [671, 31] on icon "button" at bounding box center [671, 30] width 11 height 11
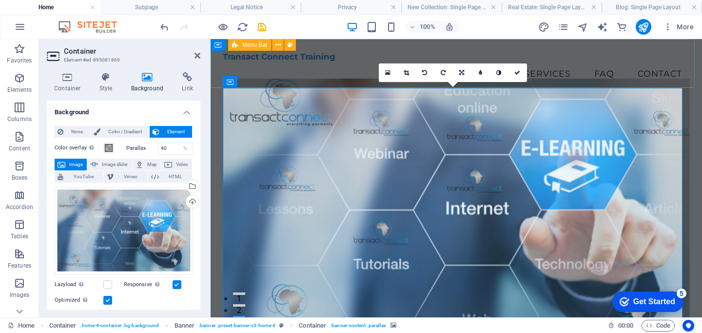
click at [336, 76] on div "Transact Connect Training Menu Home About Services FAQ Contact" at bounding box center [457, 68] width 492 height 59
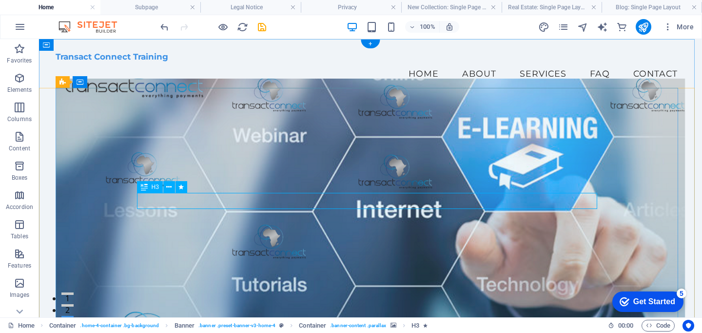
click at [154, 188] on span "H3" at bounding box center [155, 187] width 7 height 6
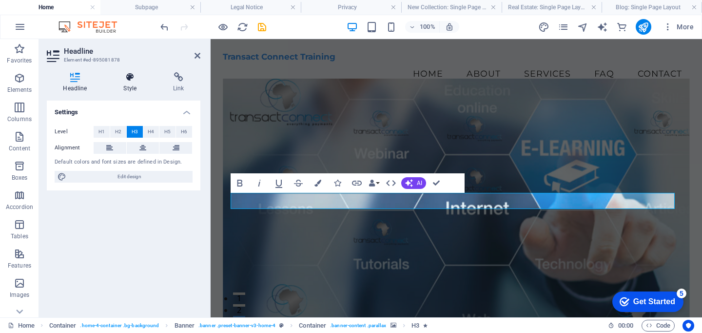
click at [129, 81] on icon at bounding box center [130, 77] width 46 height 10
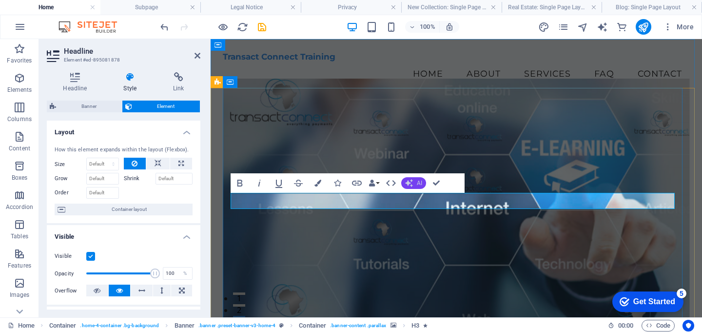
click at [419, 183] on span "AI" at bounding box center [419, 183] width 5 height 6
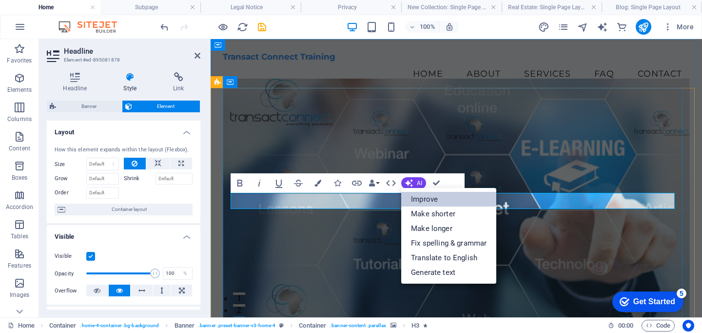
click at [425, 198] on link "Improve" at bounding box center [448, 199] width 95 height 15
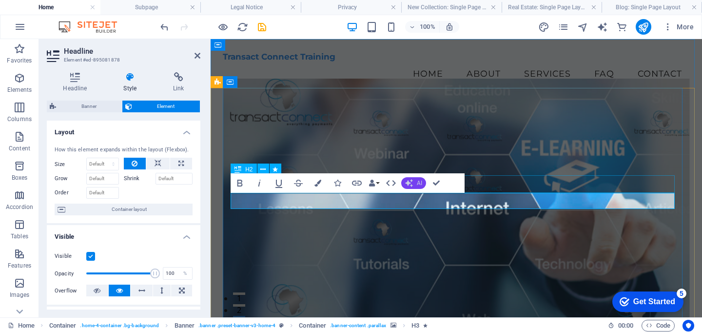
click at [422, 182] on span "AI" at bounding box center [419, 183] width 5 height 6
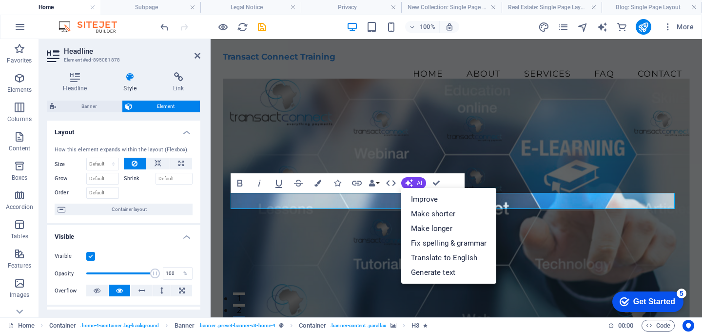
click at [357, 258] on figure at bounding box center [456, 205] width 467 height 253
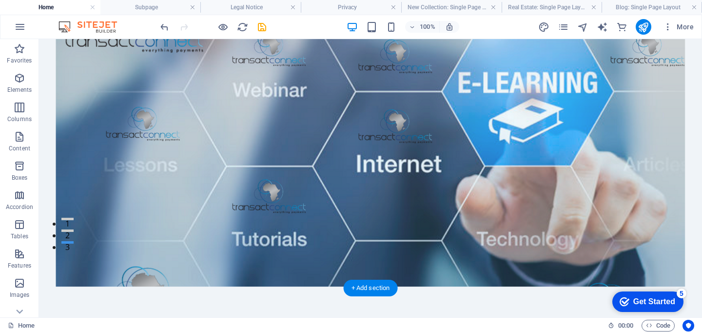
scroll to position [77, 0]
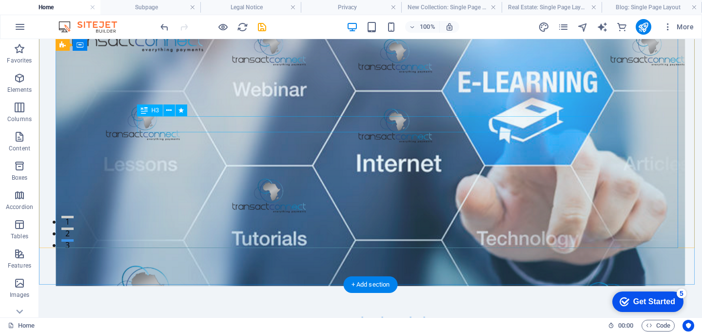
click at [388, 331] on div "Join Transact Connect Training for Expert Insights" at bounding box center [370, 339] width 460 height 17
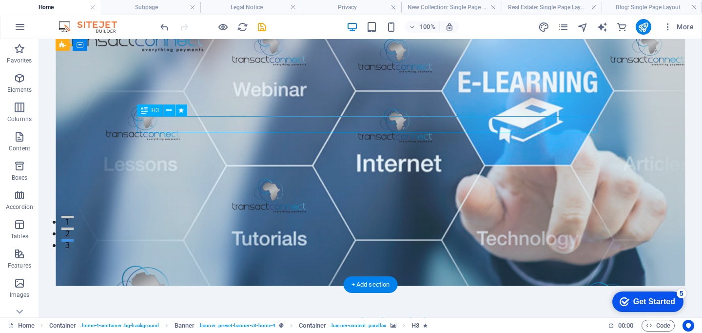
click at [388, 331] on div "Join Transact Connect Training for Expert Insights" at bounding box center [370, 339] width 460 height 17
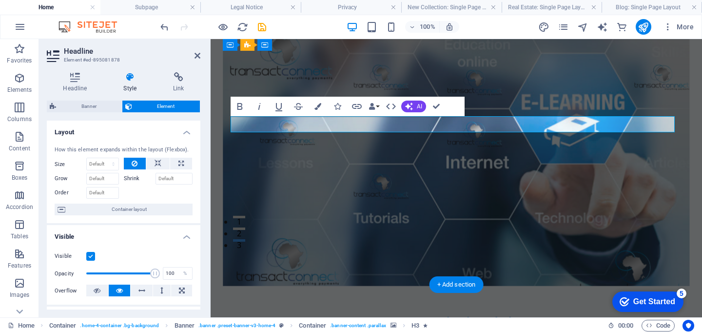
click at [388, 331] on h3 "Join Transact Connect Training for Expert Insights" at bounding box center [457, 339] width 452 height 17
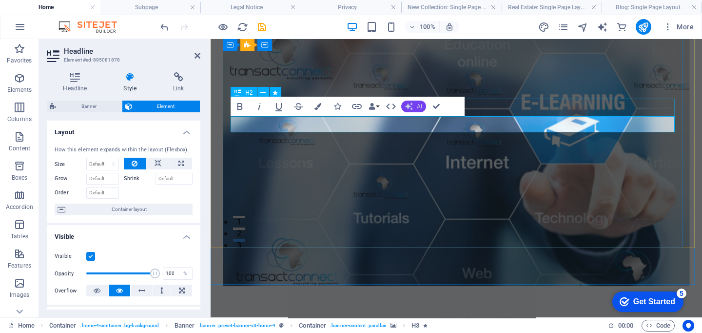
click at [424, 108] on button "AI" at bounding box center [413, 106] width 25 height 12
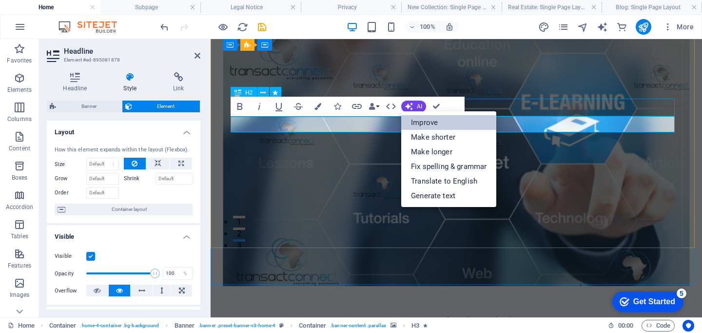
click at [426, 123] on link "Improve" at bounding box center [448, 122] width 95 height 15
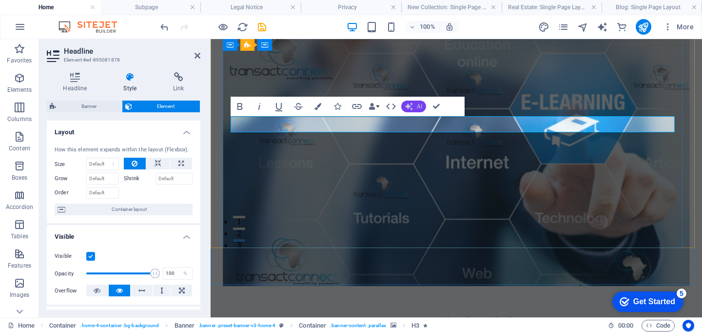
click at [420, 109] on span "AI" at bounding box center [419, 106] width 5 height 6
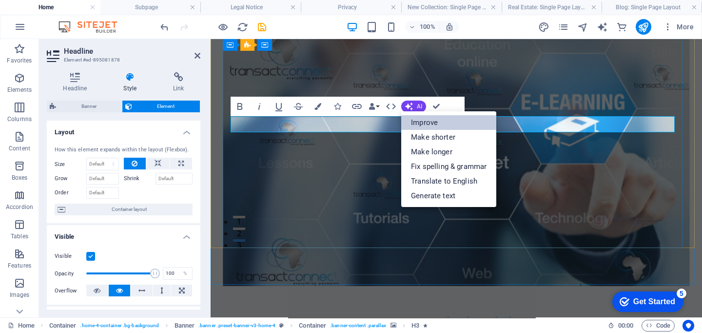
click at [422, 120] on link "Improve" at bounding box center [448, 122] width 95 height 15
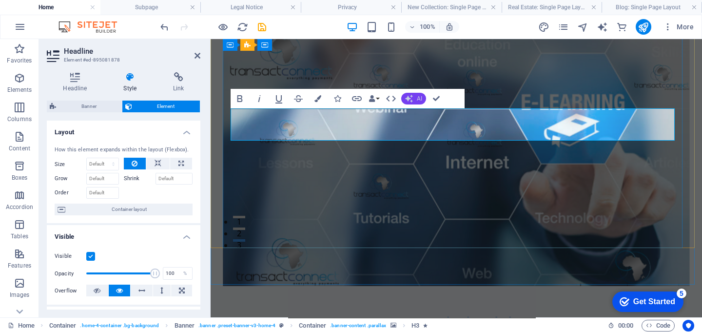
click at [422, 100] on span "AI" at bounding box center [419, 99] width 5 height 6
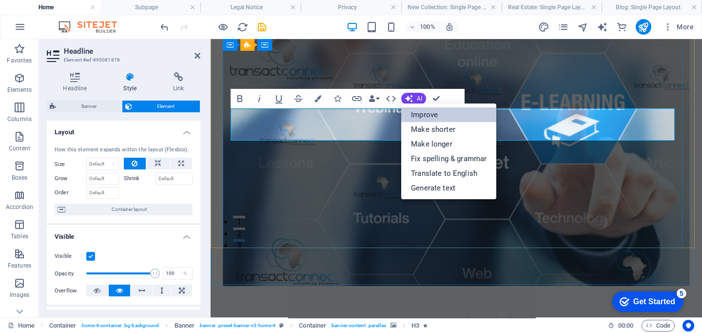
click at [425, 114] on link "Improve" at bounding box center [448, 114] width 95 height 15
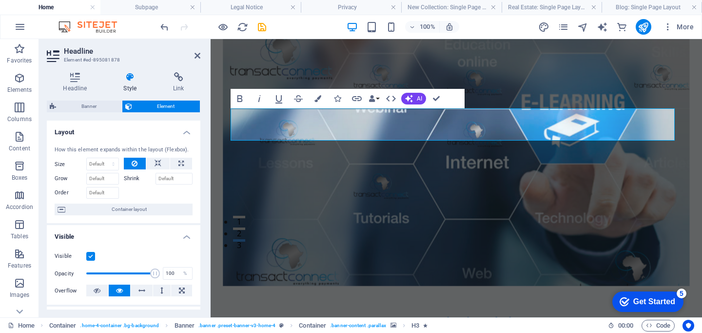
click at [455, 188] on figure at bounding box center [456, 159] width 467 height 253
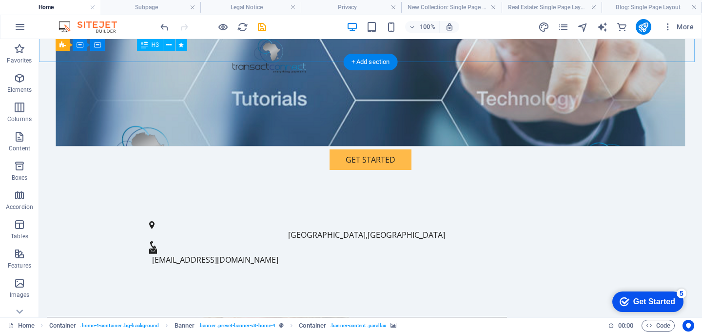
scroll to position [299, 0]
